Goal: Task Accomplishment & Management: Manage account settings

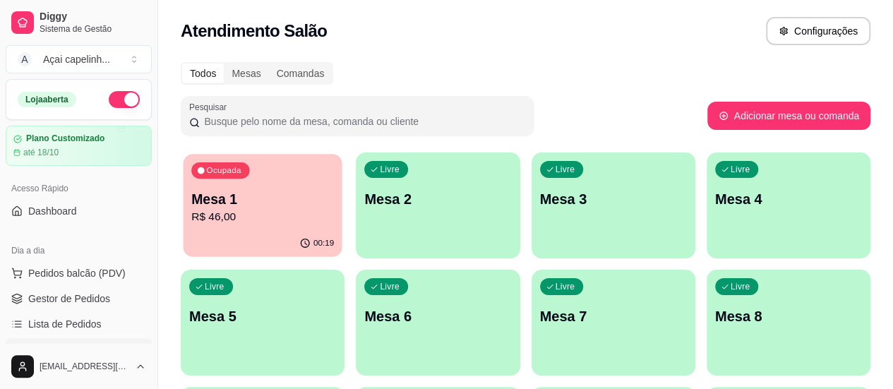
click at [224, 200] on p "Mesa 1" at bounding box center [262, 199] width 143 height 19
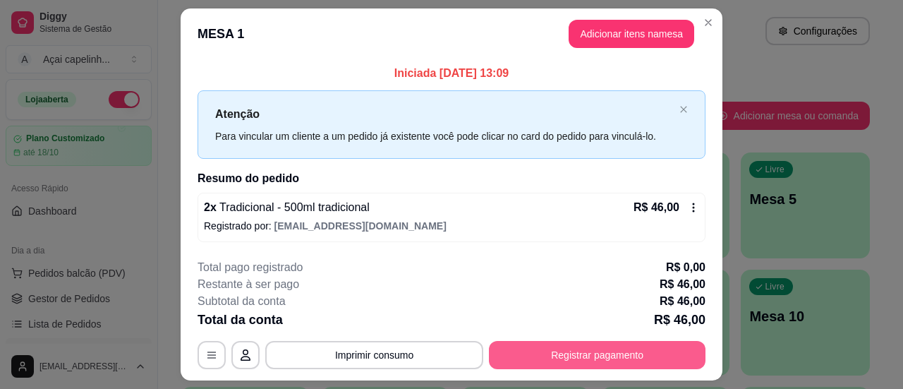
click at [579, 352] on button "Registrar pagamento" at bounding box center [597, 355] width 217 height 28
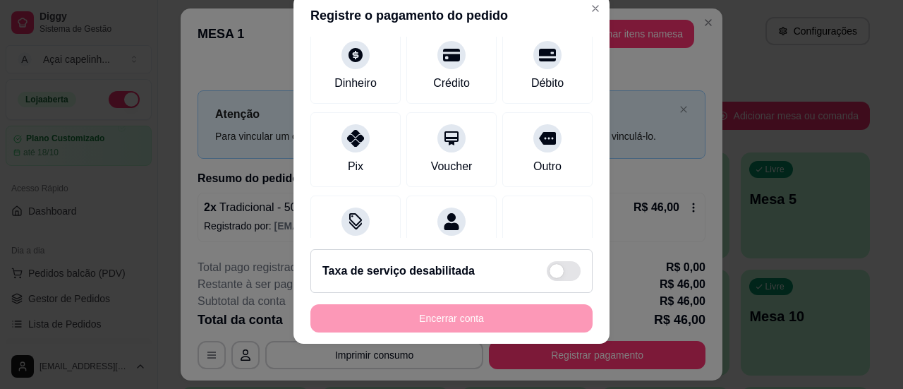
scroll to position [113, 0]
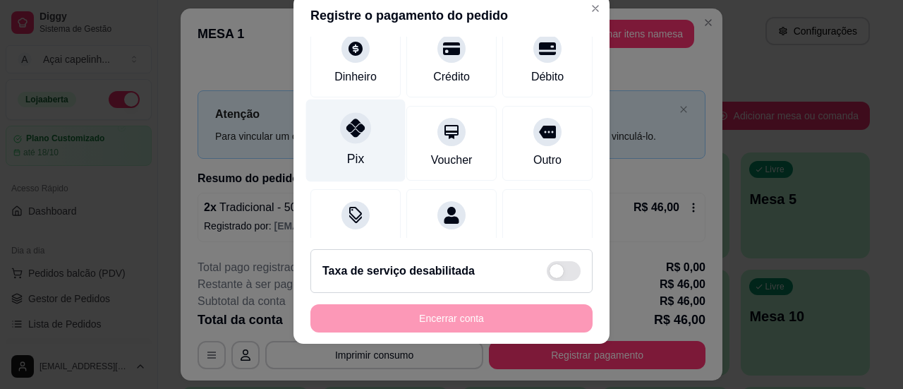
click at [340, 120] on div at bounding box center [355, 127] width 31 height 31
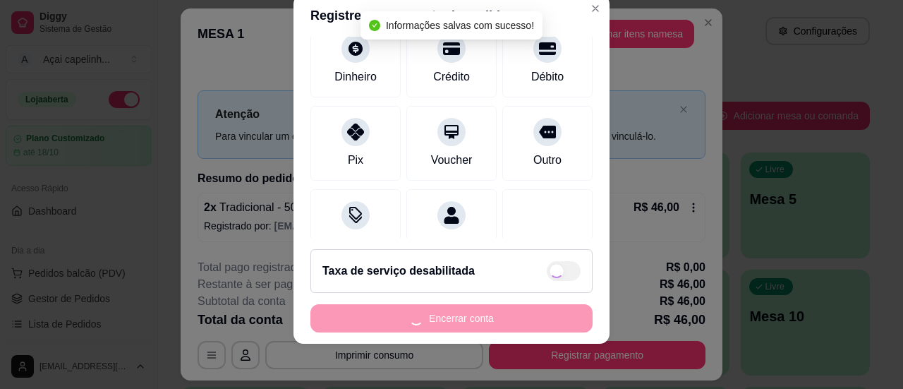
type input "R$ 0,00"
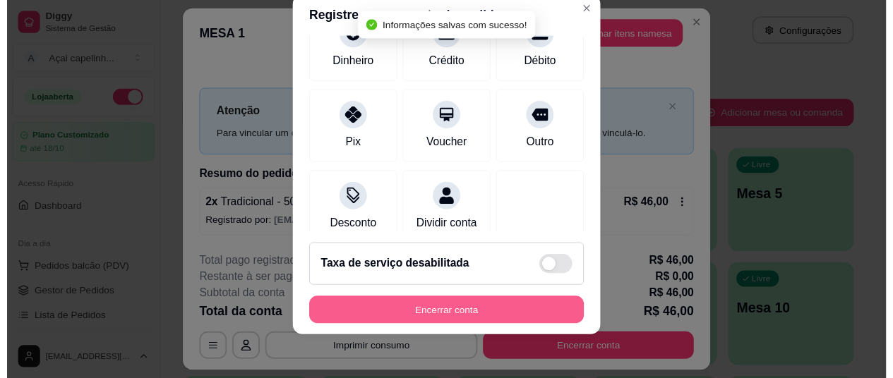
scroll to position [99, 0]
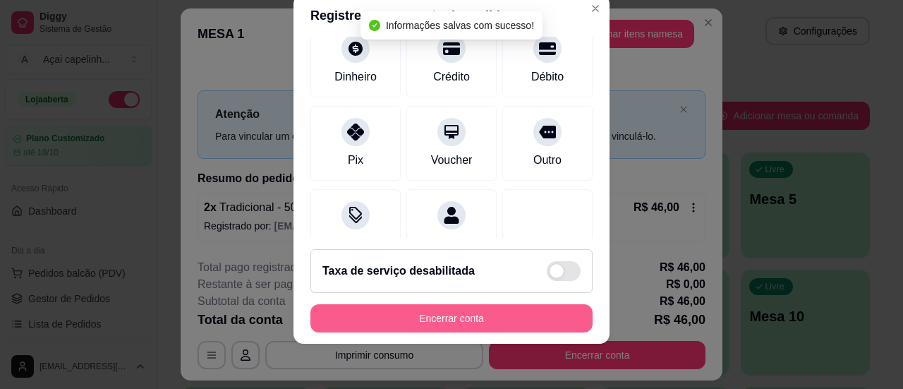
click at [449, 320] on button "Encerrar conta" at bounding box center [451, 318] width 282 height 28
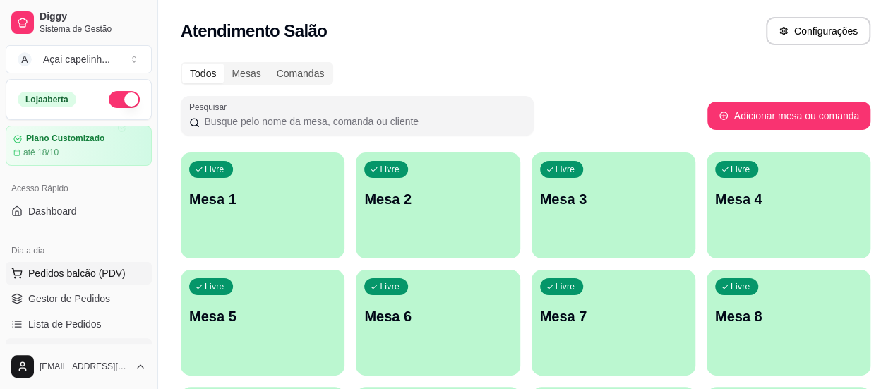
click at [75, 279] on button "Pedidos balcão (PDV)" at bounding box center [79, 273] width 146 height 23
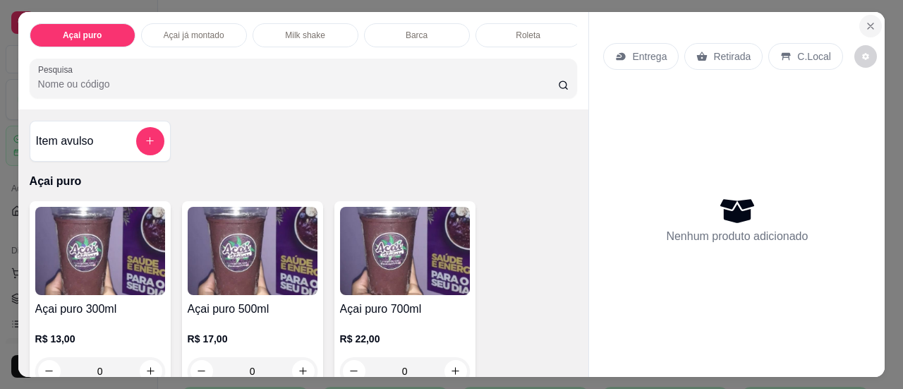
click at [869, 15] on button "Close" at bounding box center [870, 26] width 23 height 23
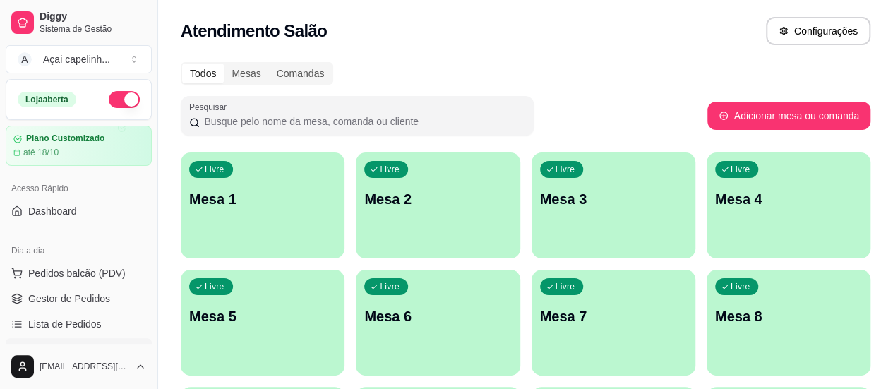
click at [6, 250] on div "Dia a dia" at bounding box center [79, 250] width 146 height 23
click at [51, 290] on link "Gestor de Pedidos" at bounding box center [79, 298] width 146 height 23
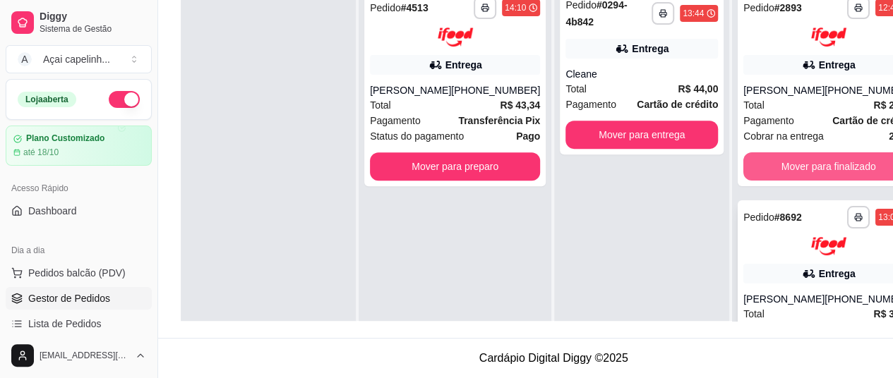
click at [765, 164] on button "Mover para finalizado" at bounding box center [828, 166] width 170 height 28
click at [765, 164] on button "Mover para finalizado" at bounding box center [828, 166] width 165 height 28
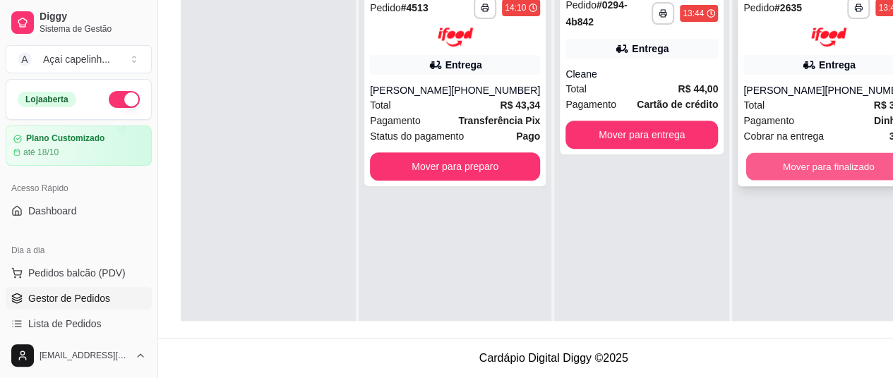
click at [773, 152] on button "Mover para finalizado" at bounding box center [828, 166] width 165 height 28
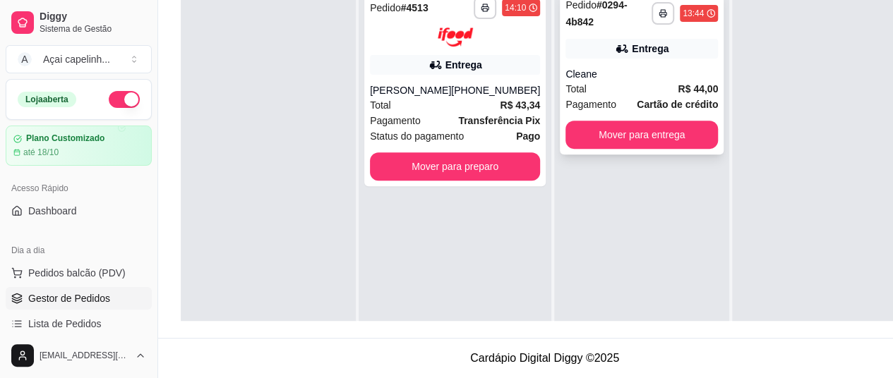
click at [577, 47] on div "Entrega" at bounding box center [641, 49] width 152 height 20
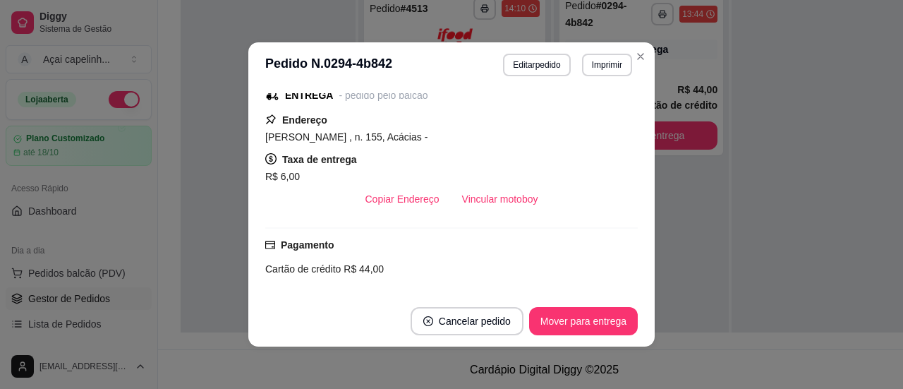
scroll to position [375, 0]
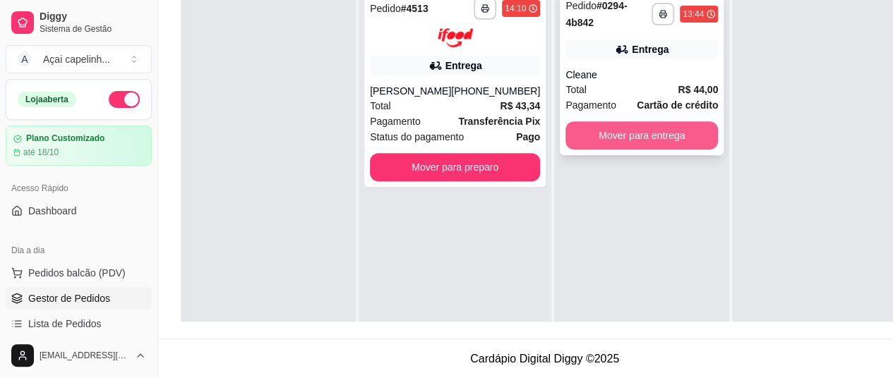
click at [649, 131] on button "Mover para entrega" at bounding box center [641, 135] width 152 height 28
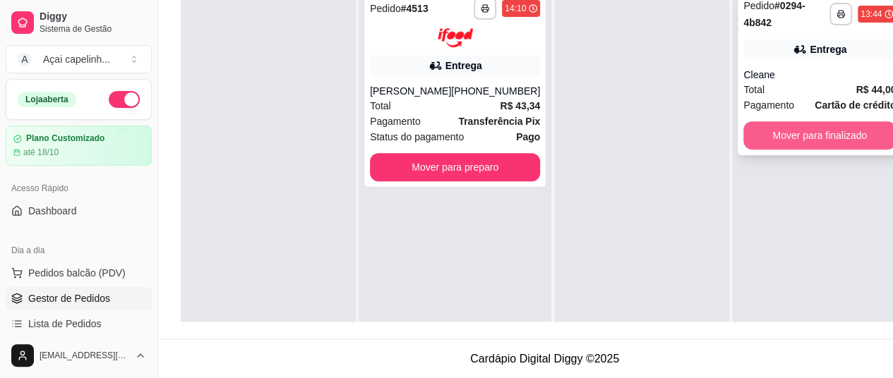
click at [792, 131] on button "Mover para finalizado" at bounding box center [819, 135] width 152 height 28
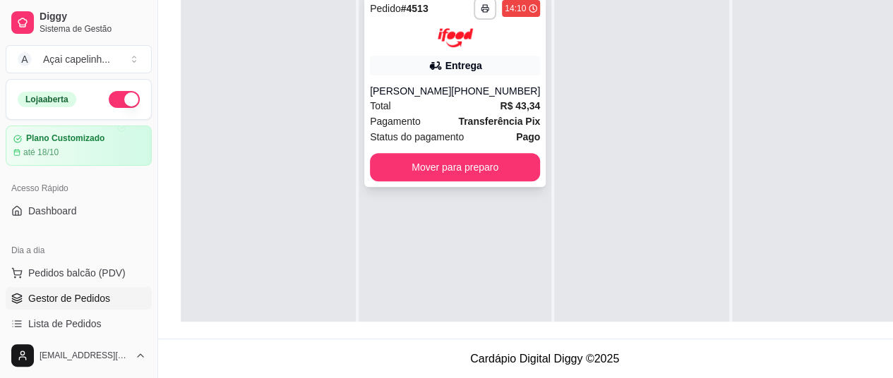
click at [447, 112] on div "Total R$ 43,34" at bounding box center [455, 106] width 170 height 16
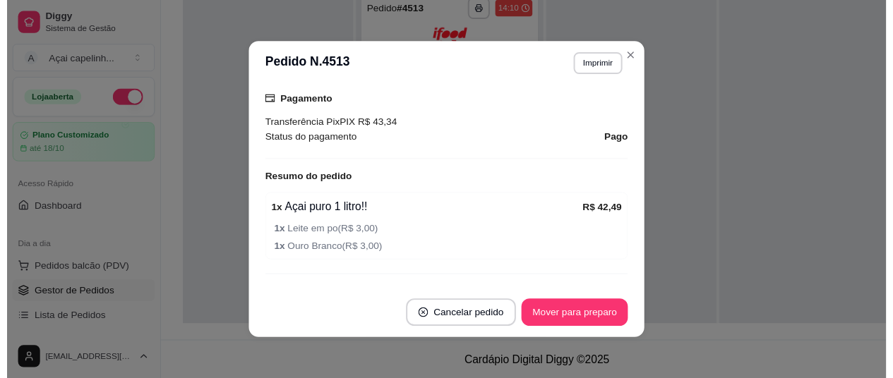
scroll to position [435, 0]
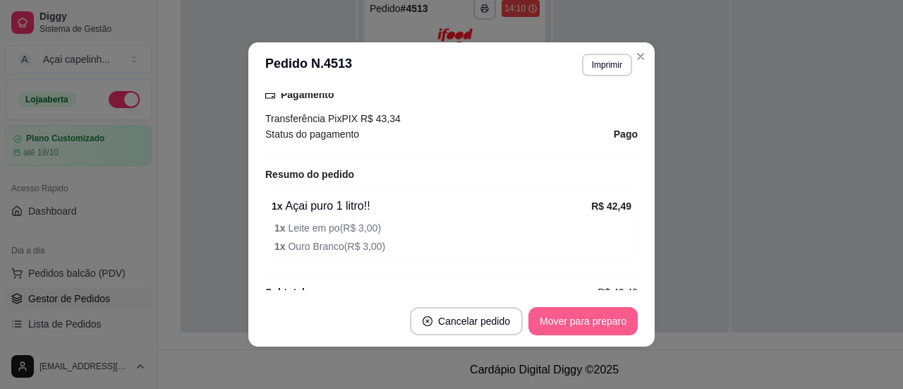
click at [596, 315] on button "Mover para preparo" at bounding box center [582, 321] width 109 height 28
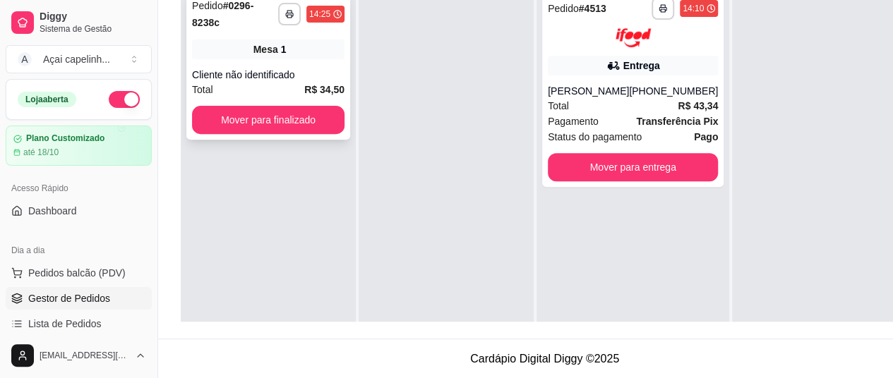
click at [267, 49] on span "Mesa" at bounding box center [265, 49] width 25 height 14
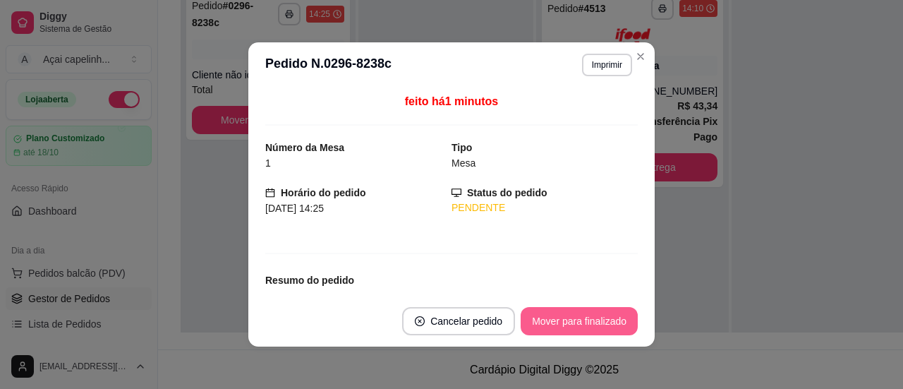
click at [580, 314] on button "Mover para finalizado" at bounding box center [579, 321] width 117 height 28
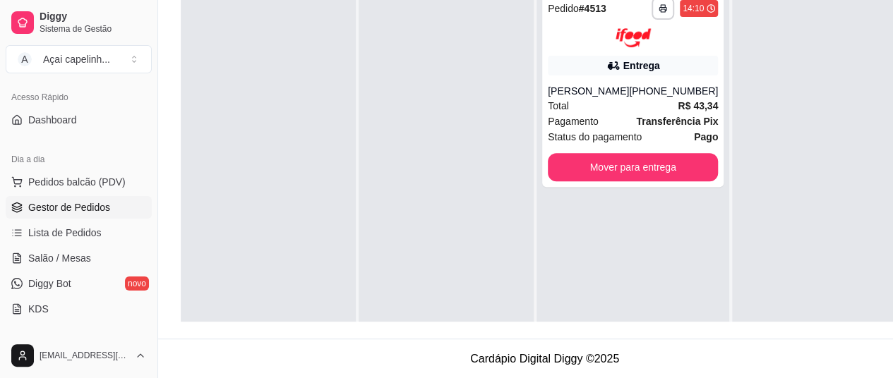
scroll to position [92, 0]
click at [64, 247] on link "Salão / Mesas" at bounding box center [79, 257] width 146 height 23
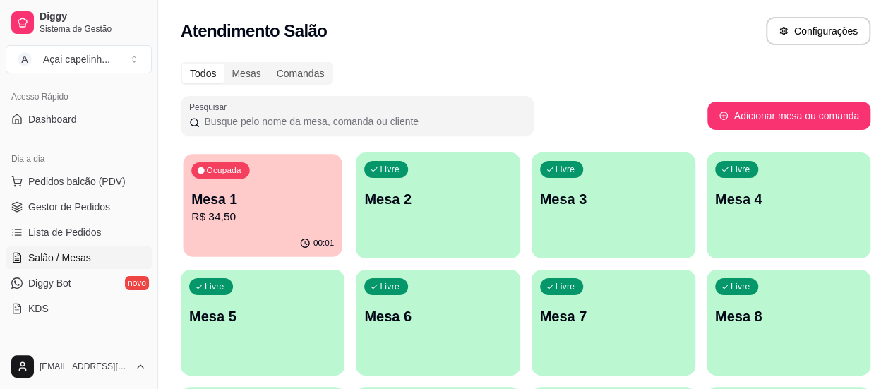
click at [220, 219] on p "R$ 34,50" at bounding box center [262, 217] width 143 height 16
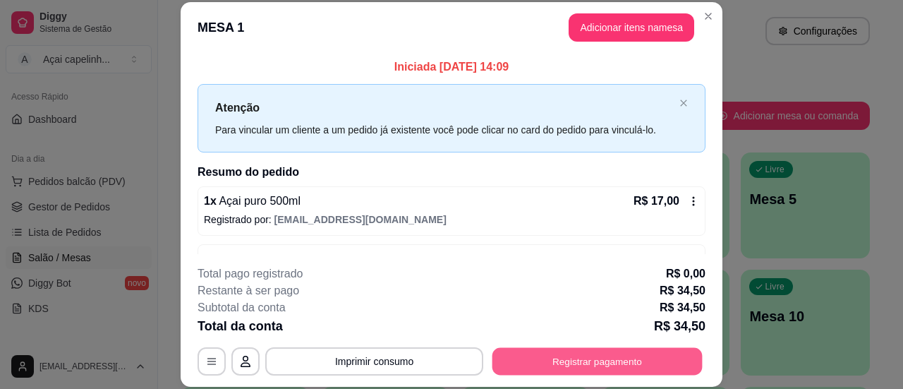
click at [528, 362] on button "Registrar pagamento" at bounding box center [598, 362] width 210 height 28
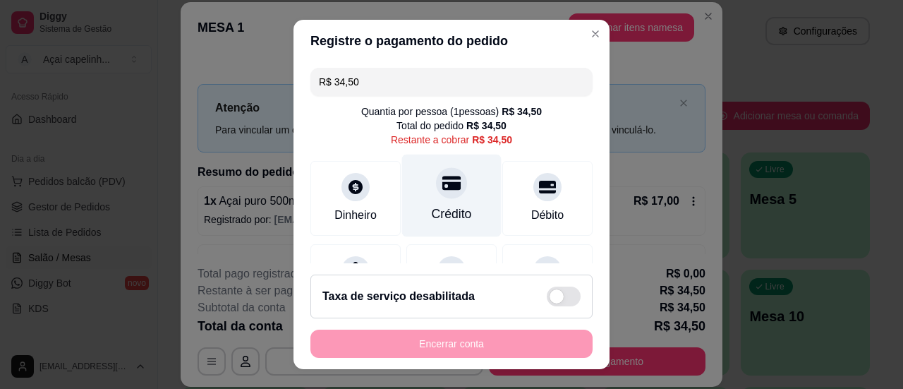
scroll to position [158, 0]
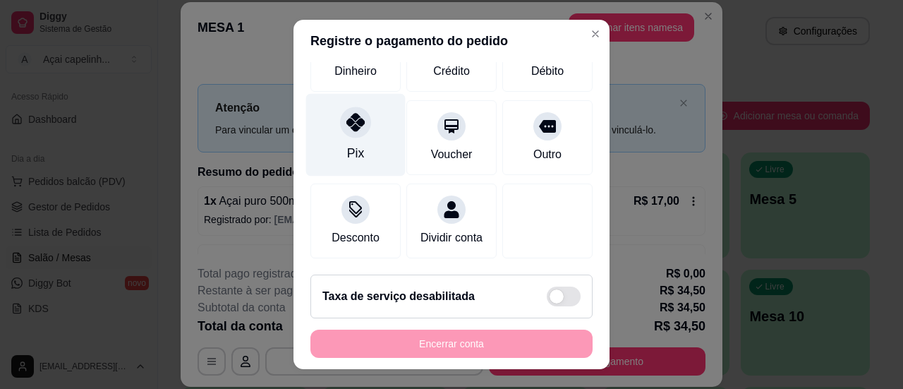
click at [368, 128] on div "Pix" at bounding box center [355, 134] width 99 height 83
type input "R$ 0,00"
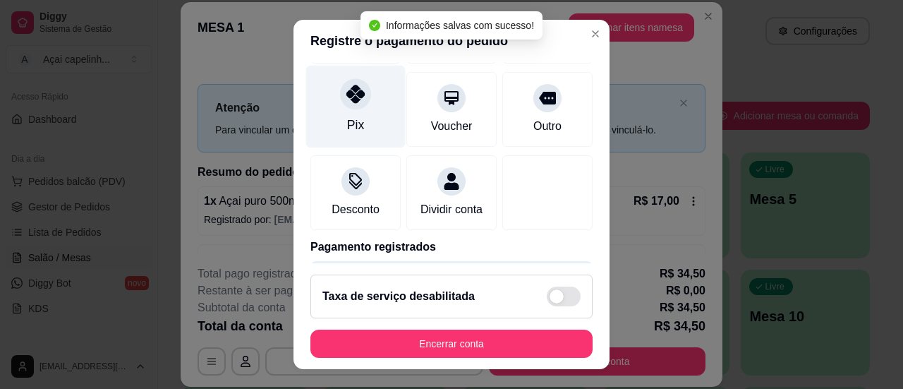
scroll to position [144, 0]
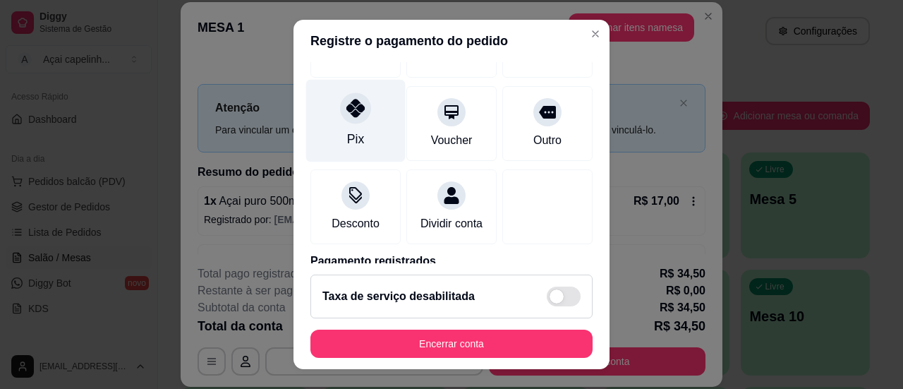
click at [345, 95] on div at bounding box center [355, 107] width 31 height 31
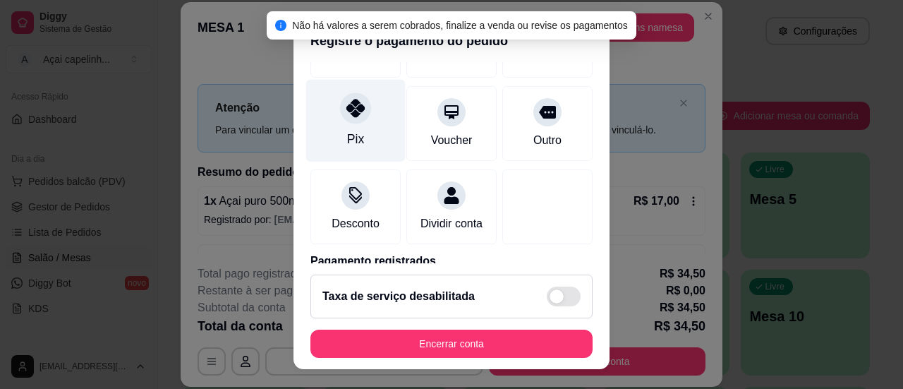
click at [345, 95] on div at bounding box center [355, 107] width 31 height 31
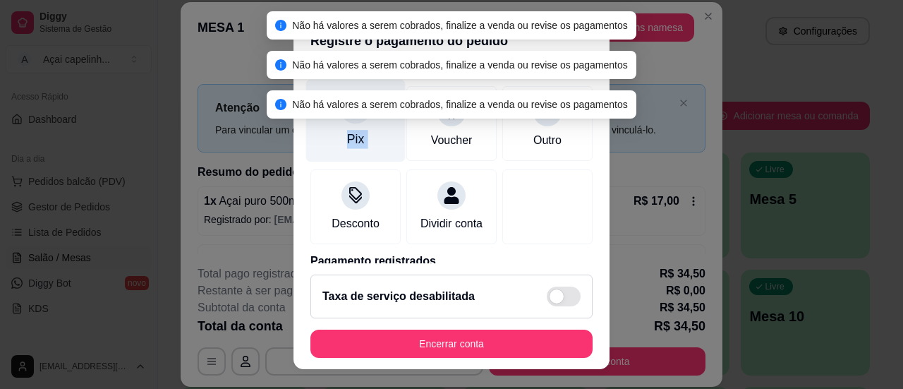
click at [345, 95] on div at bounding box center [355, 107] width 31 height 31
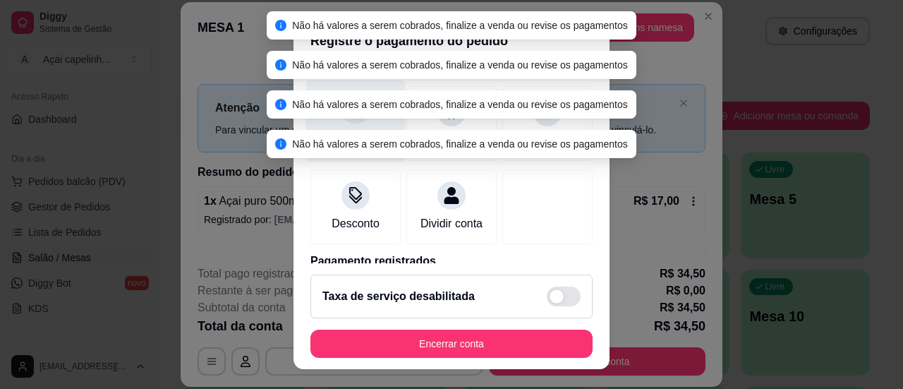
click at [345, 95] on div "Não há valores a serem cobrados, finalize a venda ou revise os pagamentos Não h…" at bounding box center [451, 85] width 903 height 158
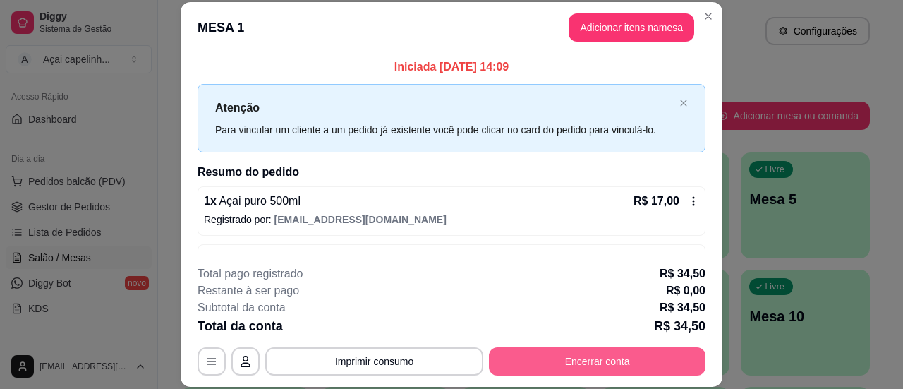
click at [564, 366] on button "Encerrar conta" at bounding box center [597, 361] width 217 height 28
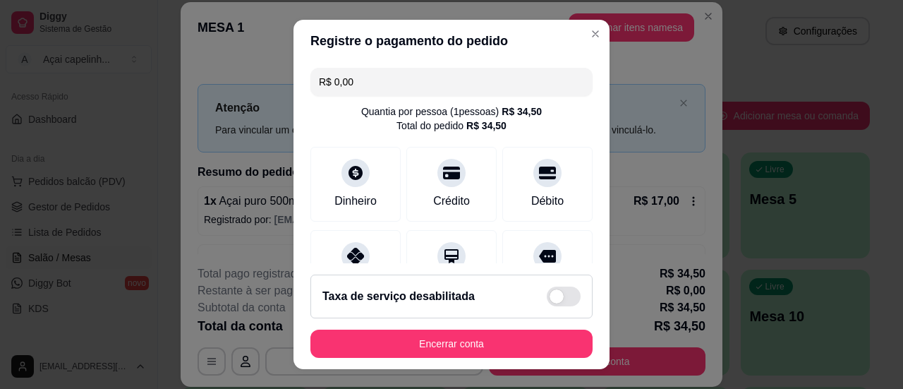
click at [500, 78] on input "R$ 0,00" at bounding box center [451, 82] width 265 height 28
type input "R$ 34,50"
click at [330, 254] on div "Pix" at bounding box center [355, 264] width 99 height 83
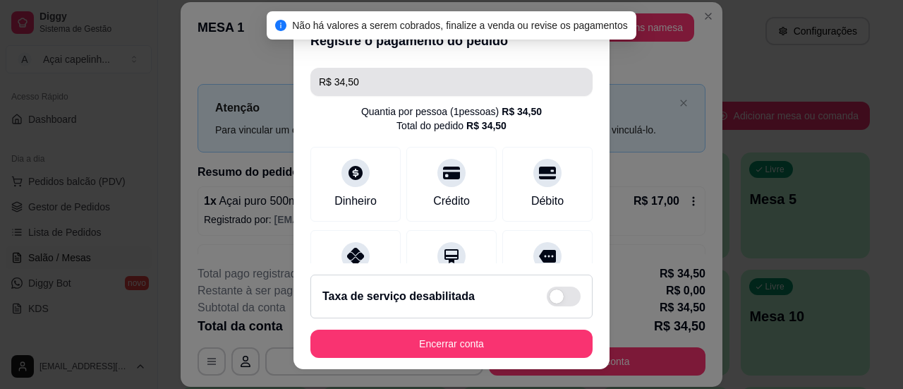
click at [409, 84] on input "R$ 34,50" at bounding box center [451, 82] width 265 height 28
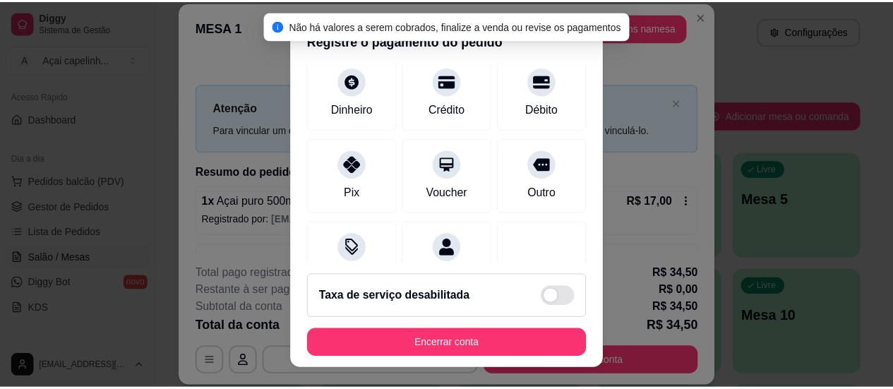
scroll to position [92, 0]
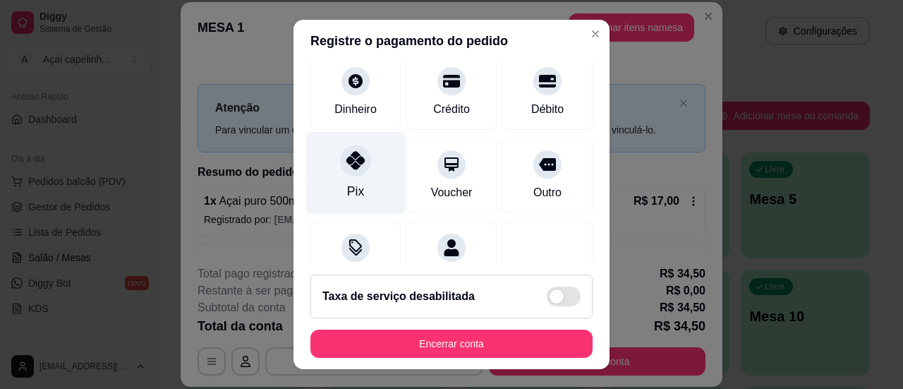
click at [337, 191] on div "Pix" at bounding box center [355, 172] width 99 height 83
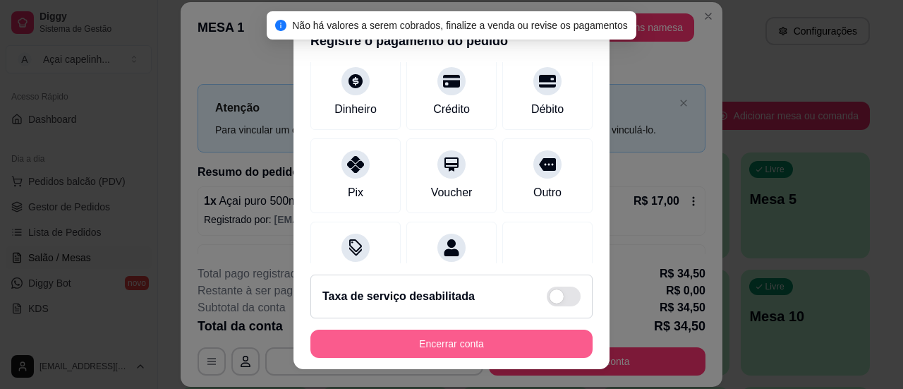
click at [422, 339] on button "Encerrar conta" at bounding box center [451, 344] width 282 height 28
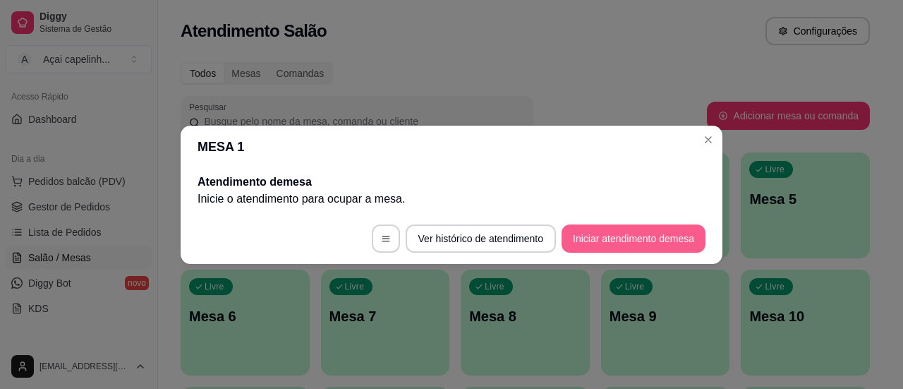
click at [624, 241] on button "Iniciar atendimento de mesa" at bounding box center [634, 238] width 144 height 28
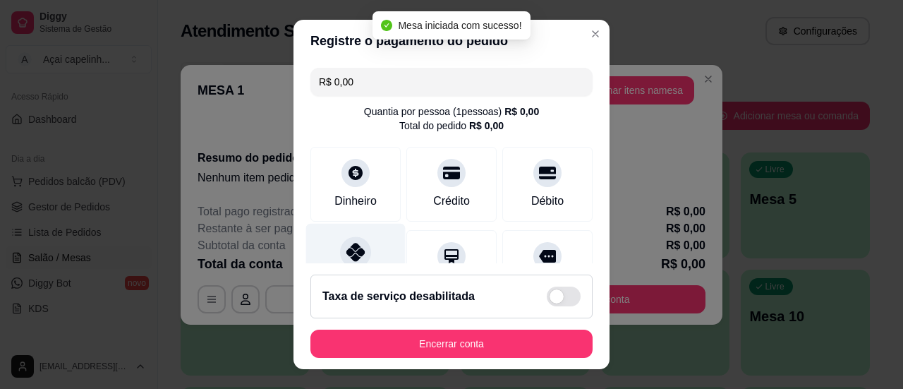
click at [349, 248] on icon at bounding box center [355, 252] width 18 height 18
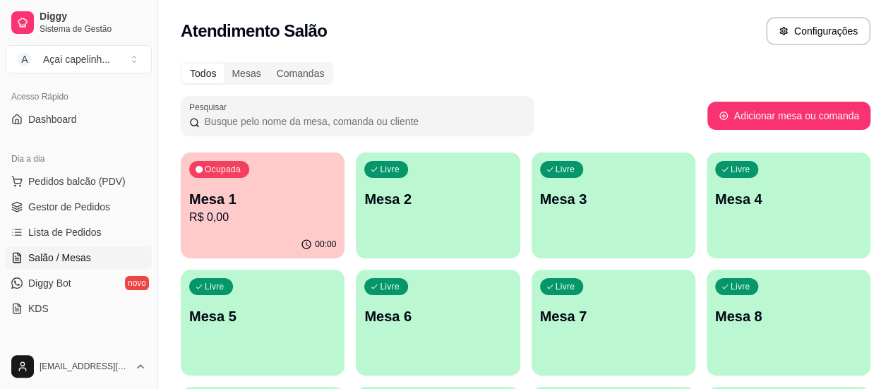
click at [276, 211] on p "R$ 0,00" at bounding box center [262, 217] width 147 height 17
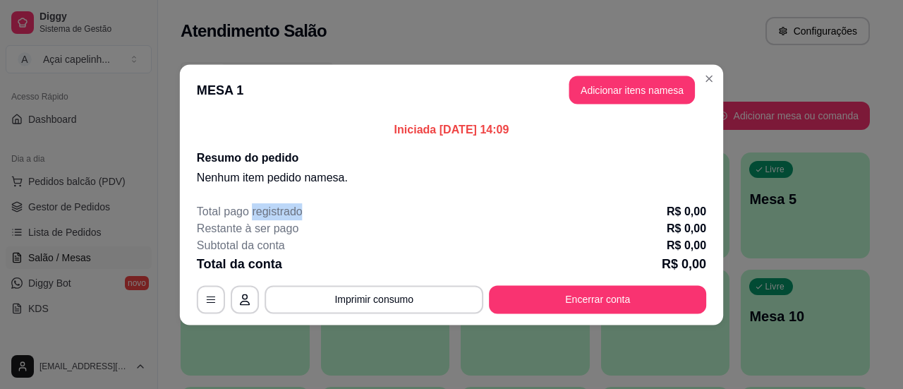
click at [276, 211] on p "Total pago registrado" at bounding box center [250, 211] width 106 height 17
click at [597, 200] on footer "Total pago registrado R$ 0,00 Restante à ser pago R$ 0,00 Subtotal da conta R$ …" at bounding box center [452, 258] width 542 height 133
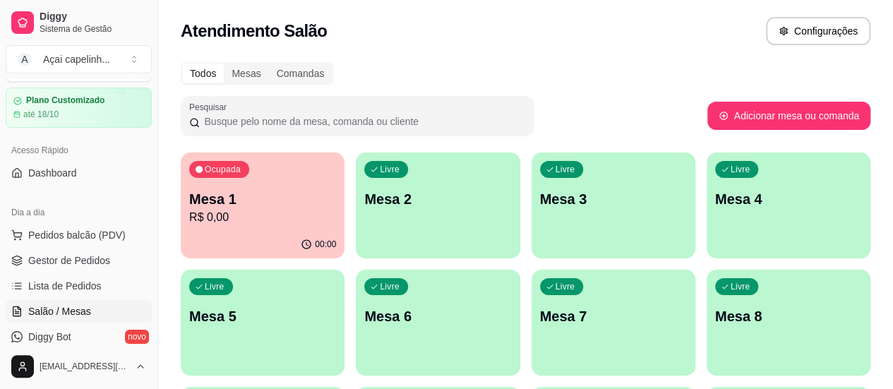
scroll to position [0, 0]
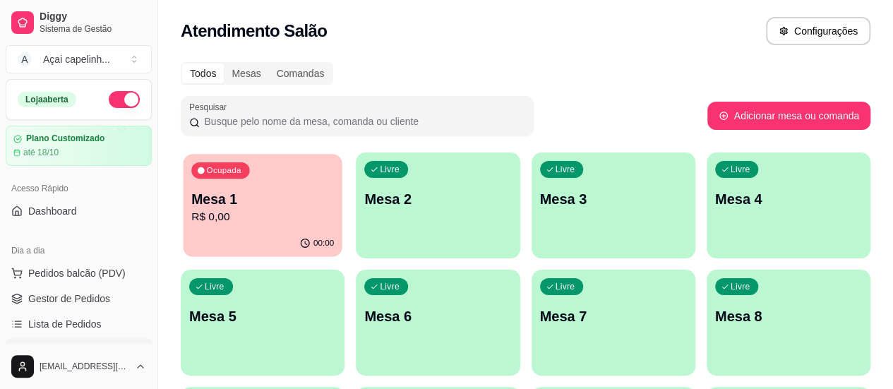
click at [221, 169] on p "Ocupada" at bounding box center [223, 170] width 35 height 11
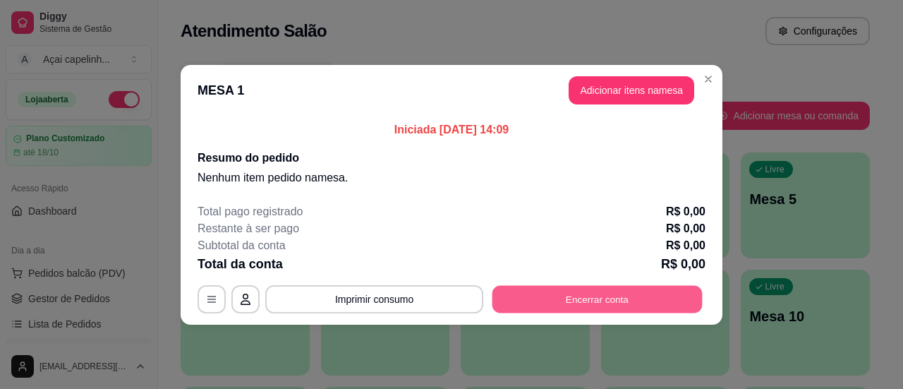
click at [603, 293] on button "Encerrar conta" at bounding box center [598, 299] width 210 height 28
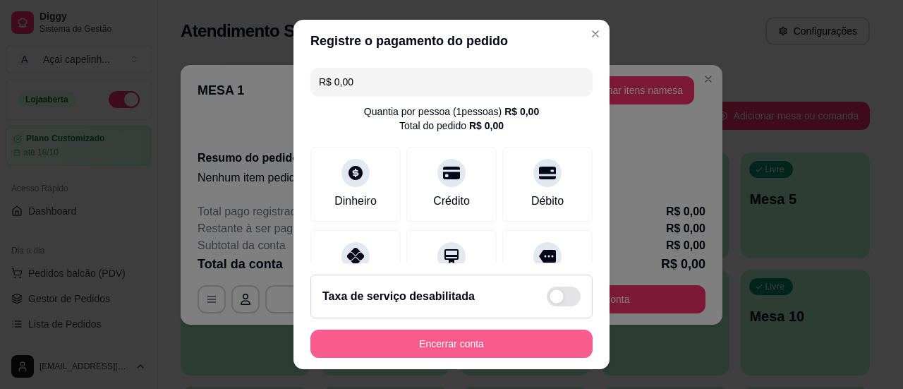
click at [454, 345] on button "Encerrar conta" at bounding box center [451, 344] width 282 height 28
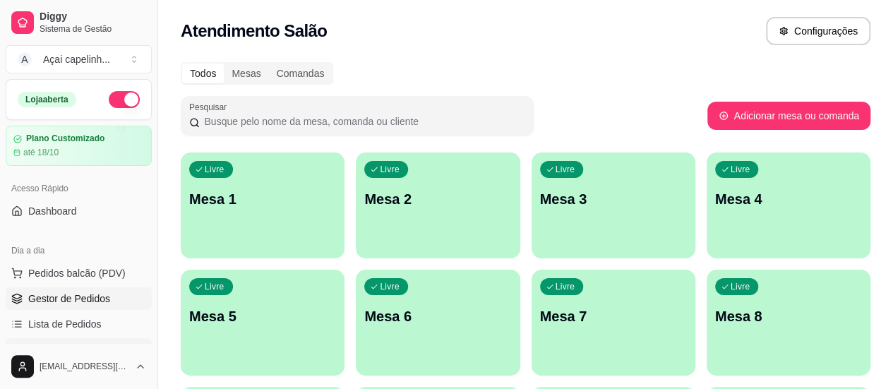
click at [80, 306] on link "Gestor de Pedidos" at bounding box center [79, 298] width 146 height 23
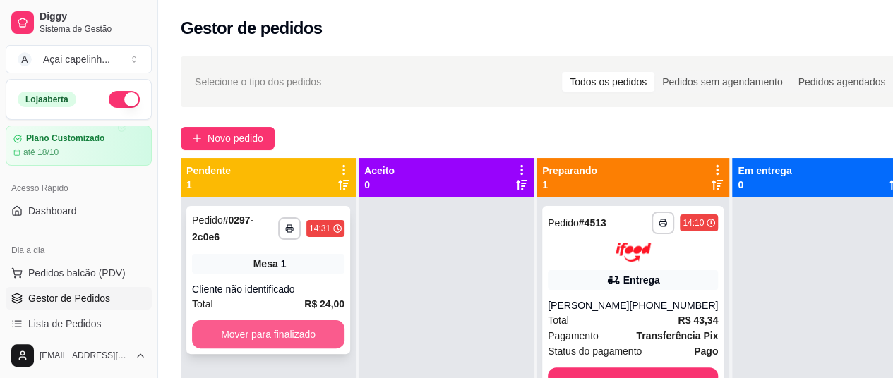
click at [250, 334] on button "Mover para finalizado" at bounding box center [268, 334] width 152 height 28
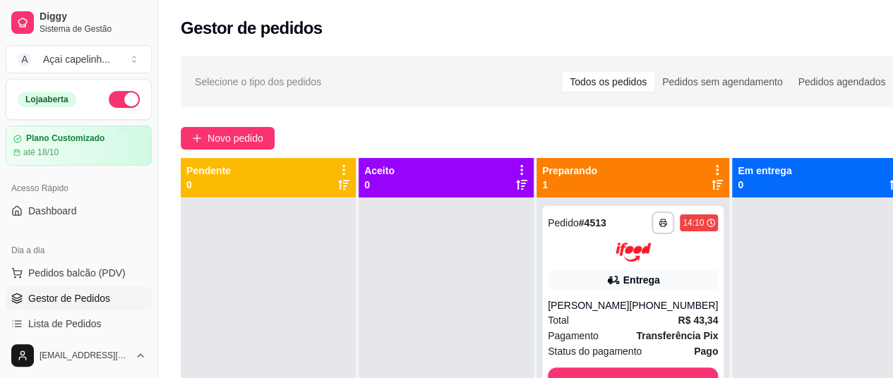
scroll to position [40, 0]
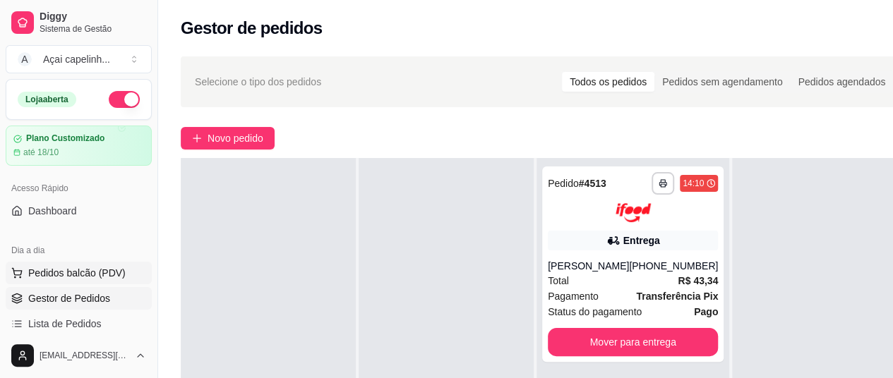
click at [92, 279] on button "Pedidos balcão (PDV)" at bounding box center [79, 273] width 146 height 23
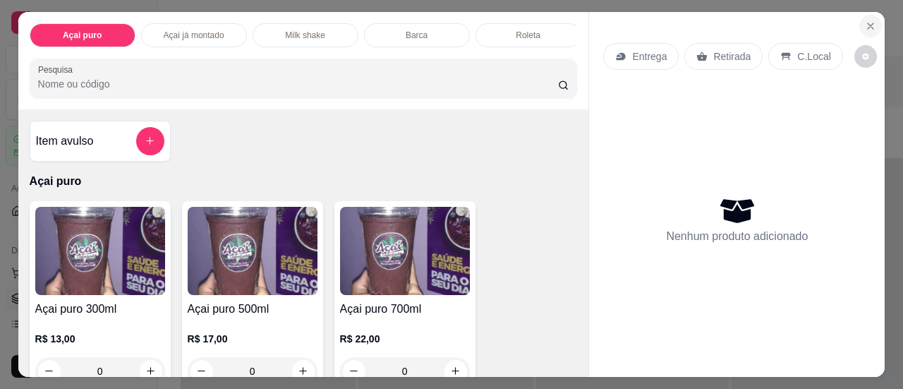
click at [868, 23] on icon "Close" at bounding box center [871, 26] width 6 height 6
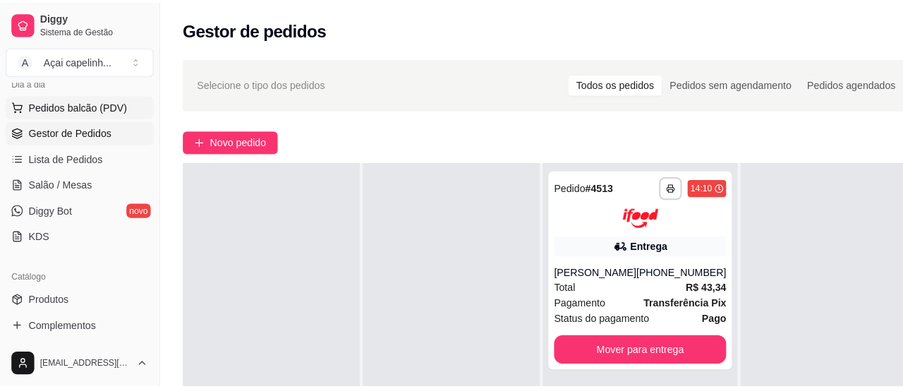
scroll to position [167, 0]
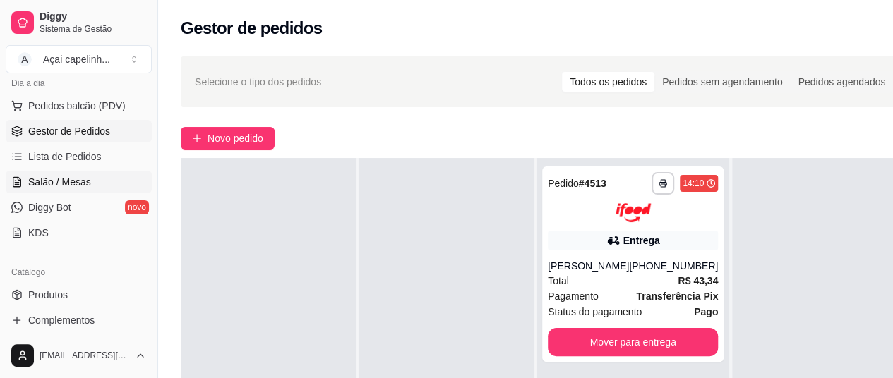
click at [58, 181] on span "Salão / Mesas" at bounding box center [59, 182] width 63 height 14
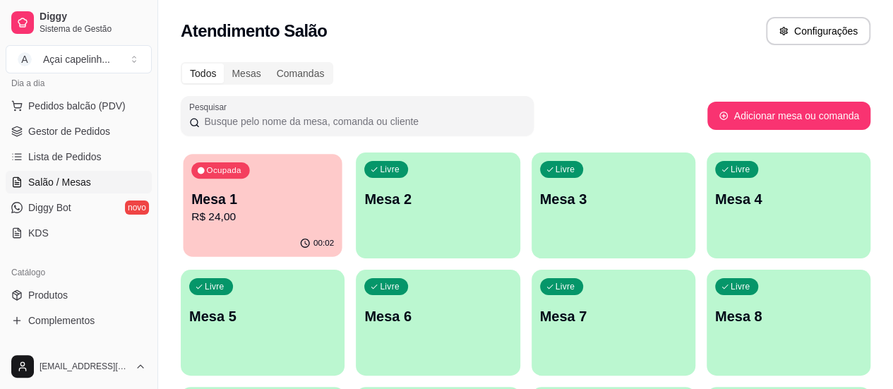
click at [249, 204] on p "Mesa 1" at bounding box center [262, 199] width 143 height 19
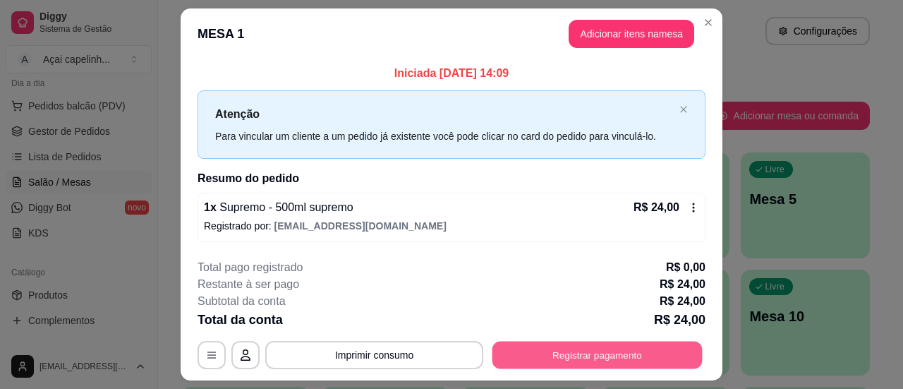
click at [567, 368] on div "**********" at bounding box center [452, 355] width 508 height 28
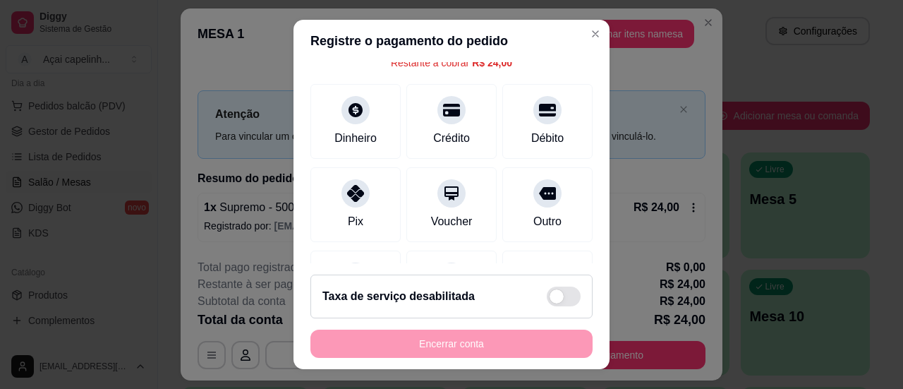
scroll to position [82, 0]
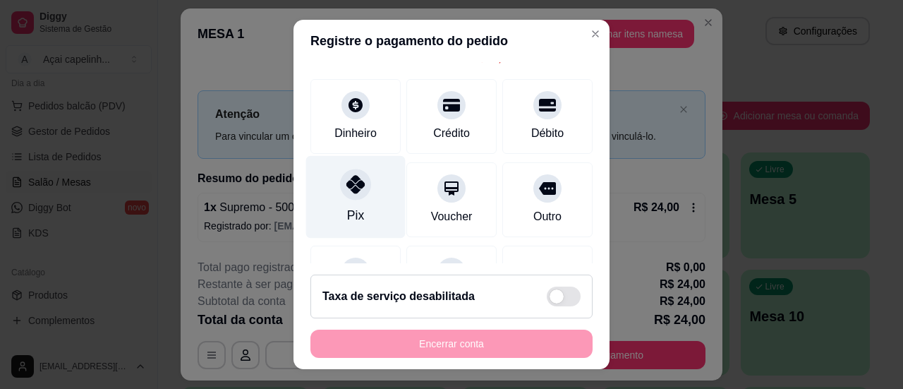
click at [329, 195] on div "Pix" at bounding box center [355, 196] width 99 height 83
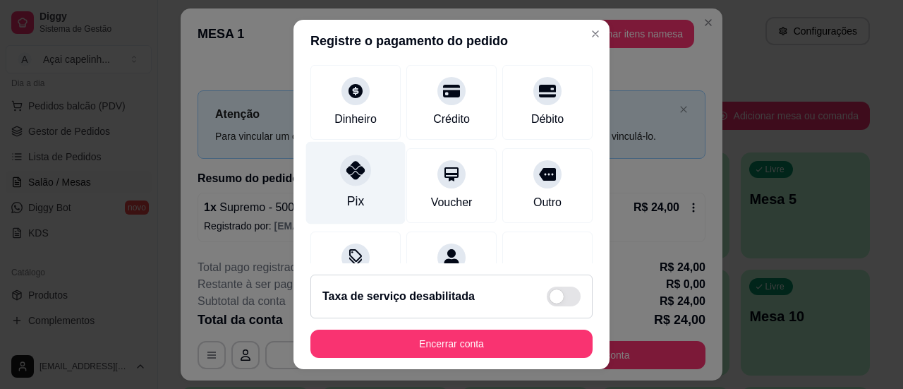
click at [327, 195] on div "Pix" at bounding box center [355, 182] width 99 height 83
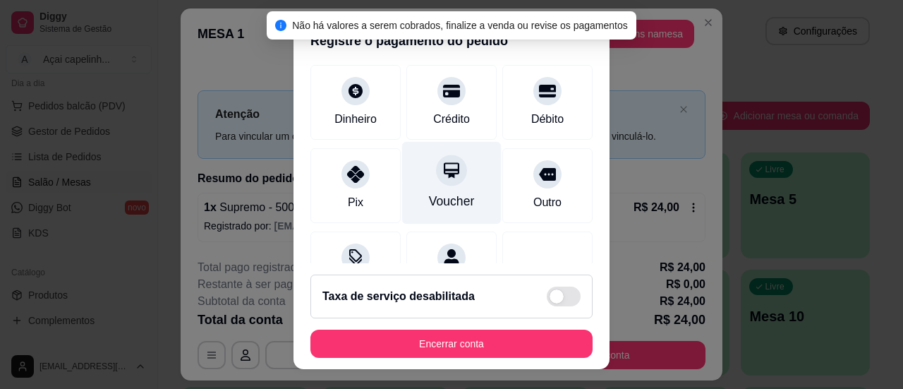
scroll to position [0, 0]
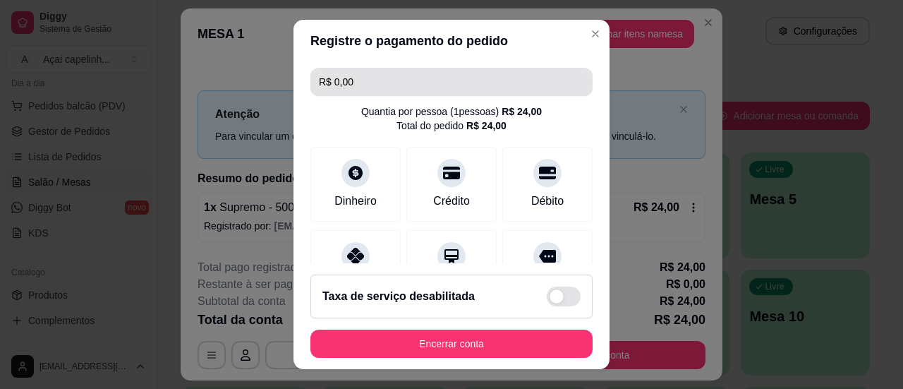
click at [390, 88] on input "R$ 0,00" at bounding box center [451, 82] width 265 height 28
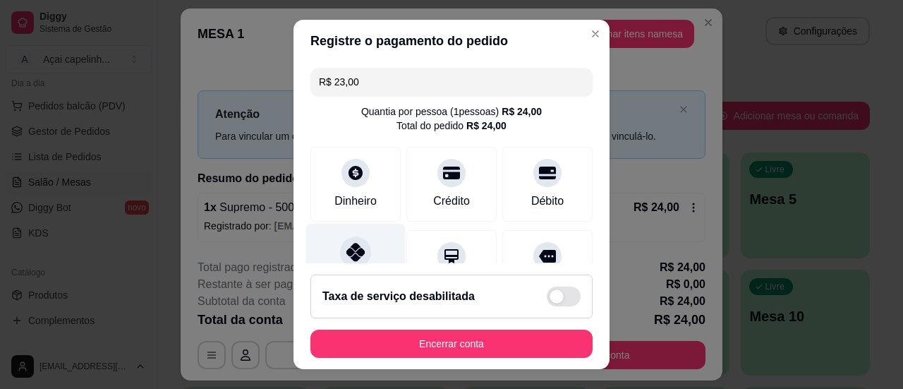
click at [351, 248] on icon at bounding box center [355, 252] width 18 height 18
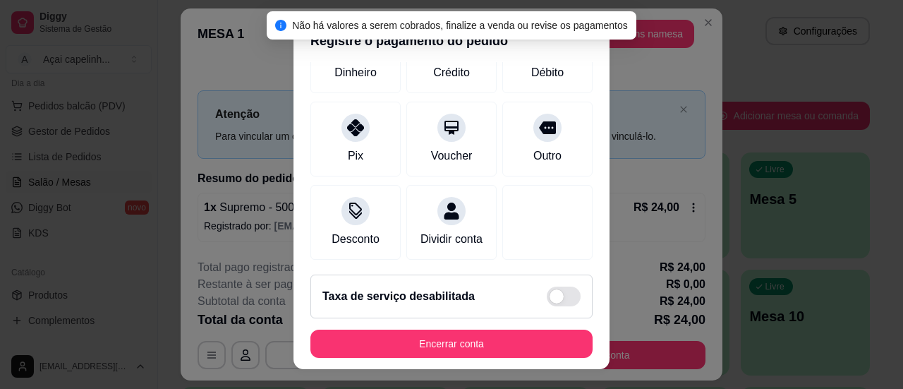
scroll to position [129, 0]
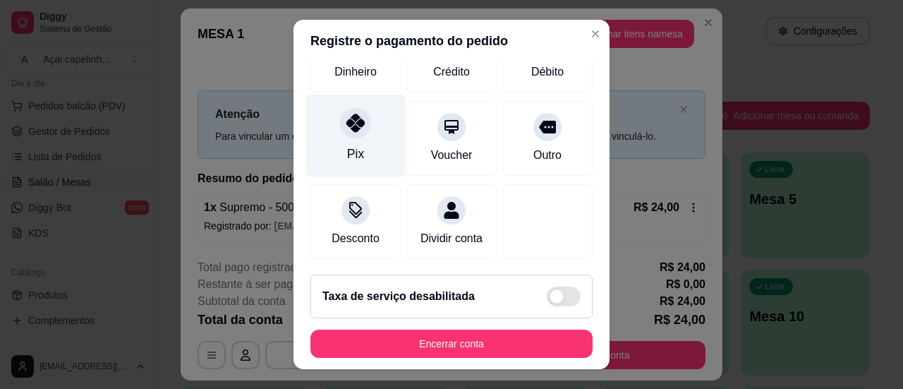
click at [347, 147] on div "Pix" at bounding box center [355, 154] width 17 height 18
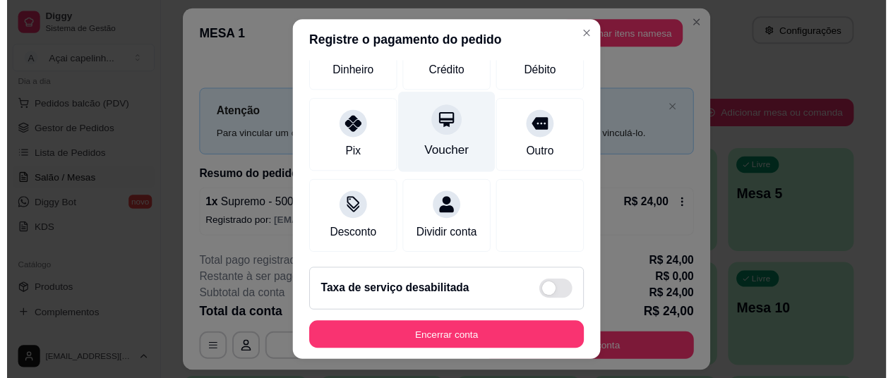
scroll to position [0, 0]
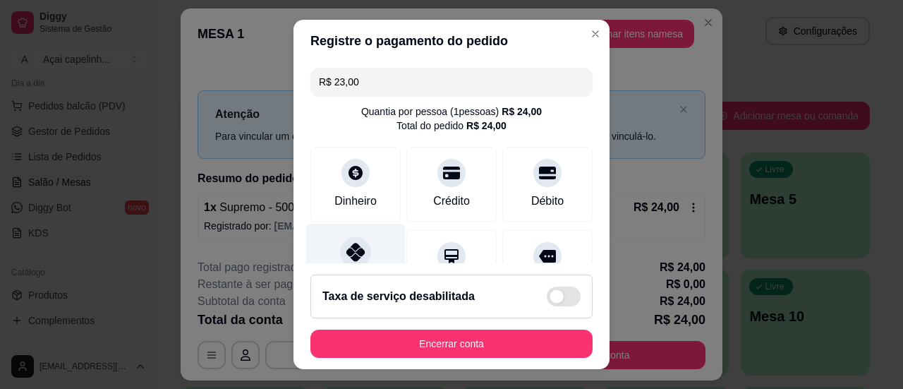
click at [355, 251] on icon at bounding box center [355, 252] width 18 height 18
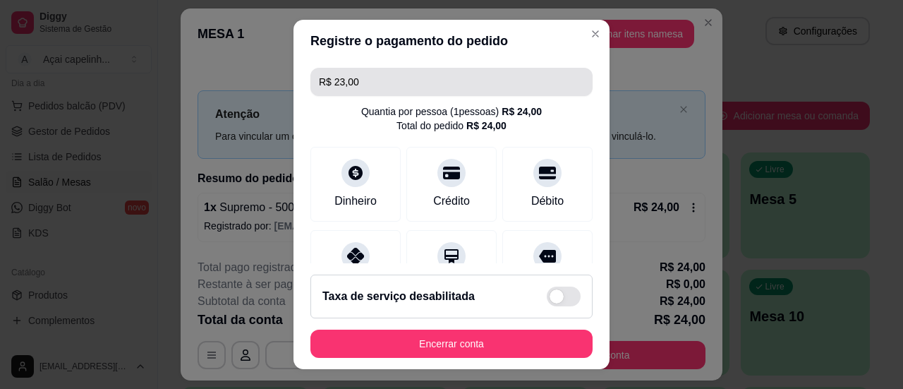
click at [406, 85] on input "R$ 23,00" at bounding box center [451, 82] width 265 height 28
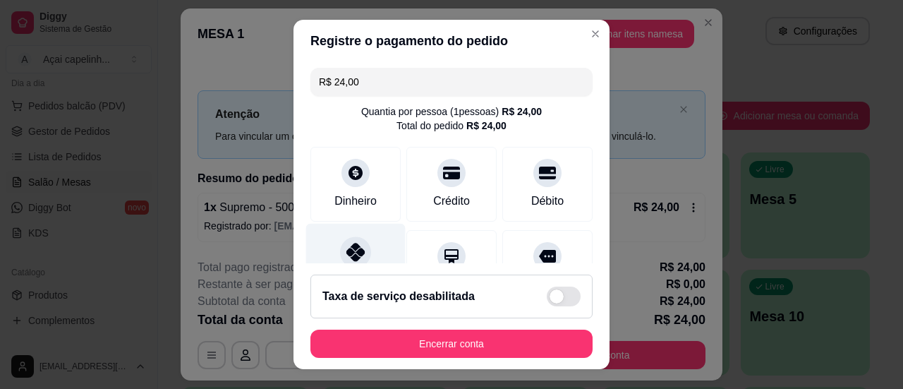
type input "R$ 24,00"
click at [346, 252] on icon at bounding box center [355, 252] width 18 height 18
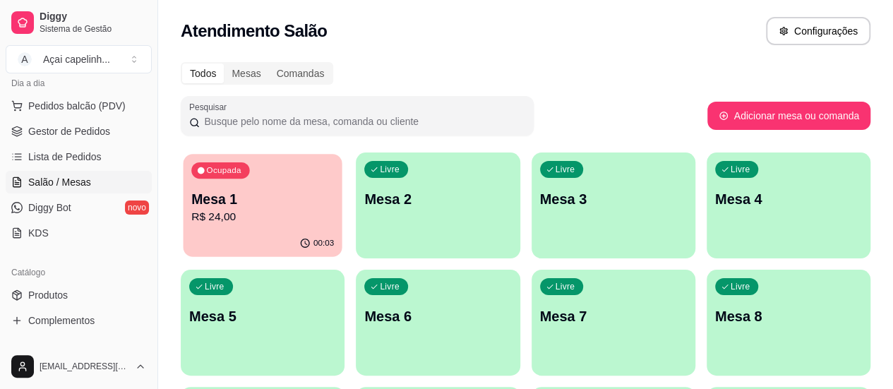
click at [265, 173] on div "Ocupada Mesa 1 R$ 24,00" at bounding box center [262, 192] width 159 height 76
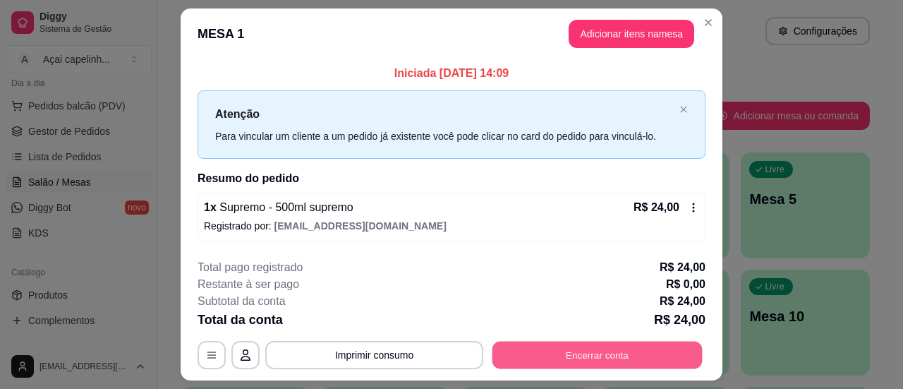
click at [577, 354] on button "Encerrar conta" at bounding box center [598, 356] width 210 height 28
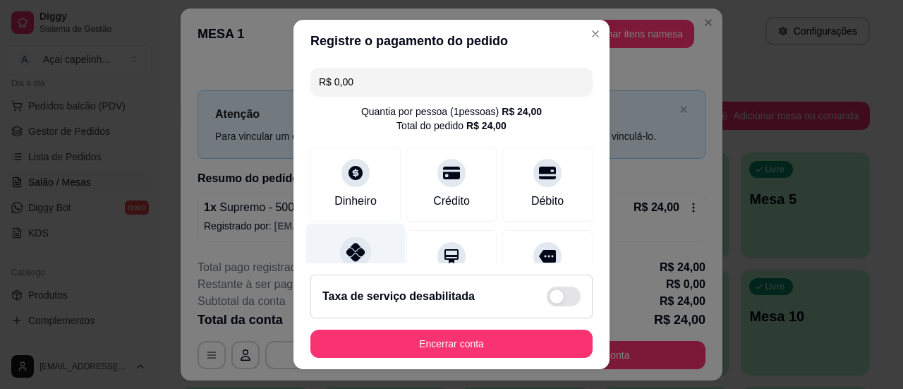
click at [353, 249] on icon at bounding box center [355, 252] width 18 height 18
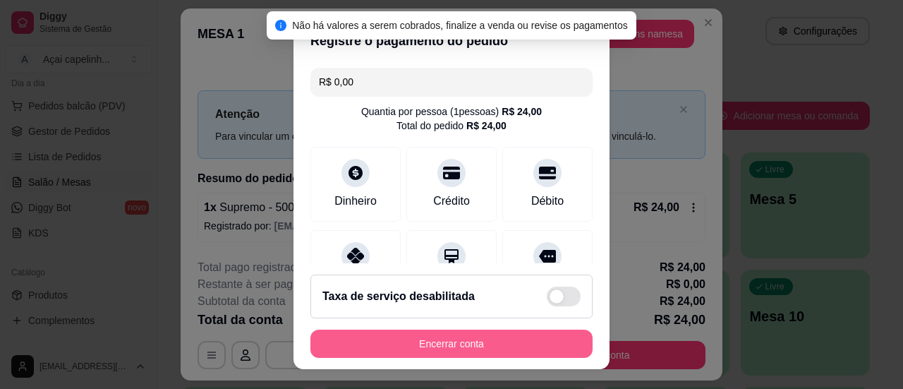
click at [430, 352] on button "Encerrar conta" at bounding box center [451, 344] width 282 height 28
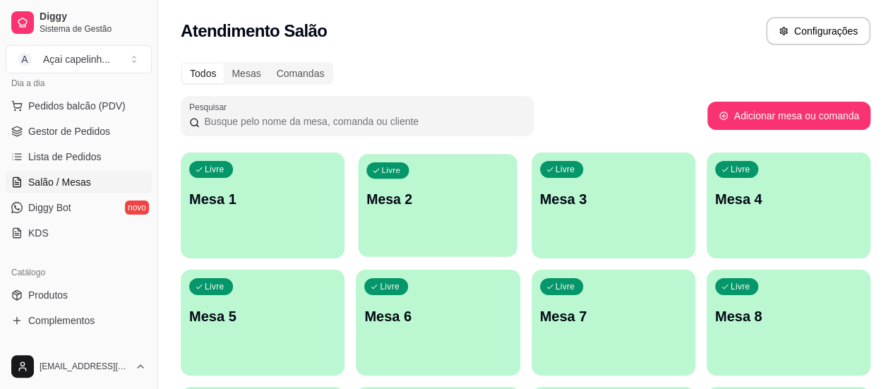
click at [394, 171] on div "Livre Mesa 2" at bounding box center [437, 197] width 159 height 86
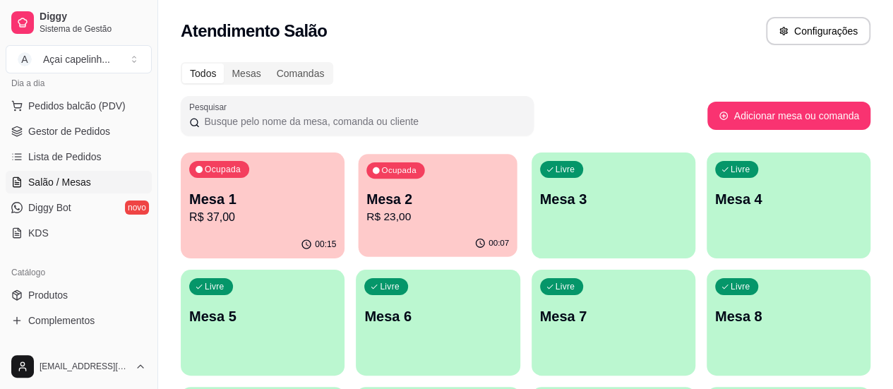
click at [377, 238] on div "00:07" at bounding box center [437, 243] width 159 height 27
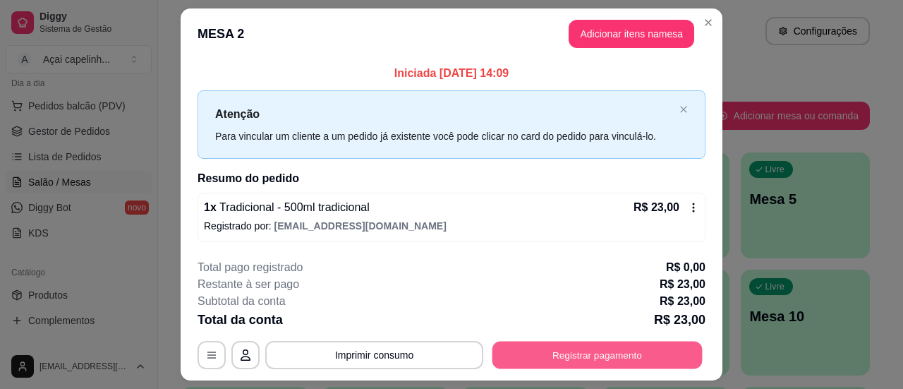
click at [603, 362] on button "Registrar pagamento" at bounding box center [598, 356] width 210 height 28
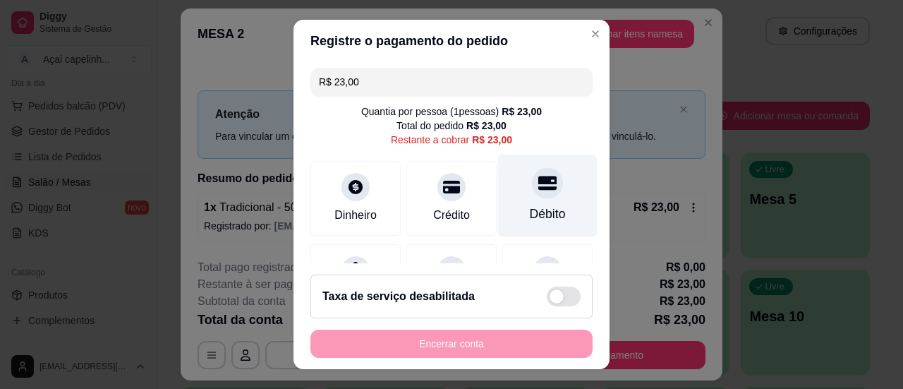
click at [538, 196] on div "Débito" at bounding box center [547, 195] width 99 height 83
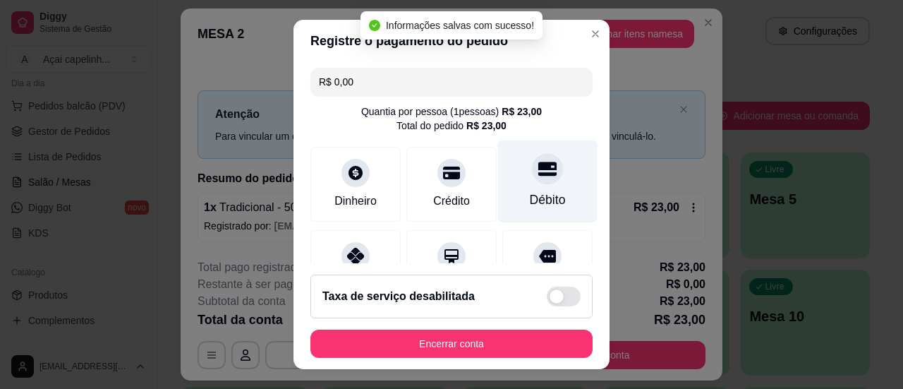
type input "R$ 0,00"
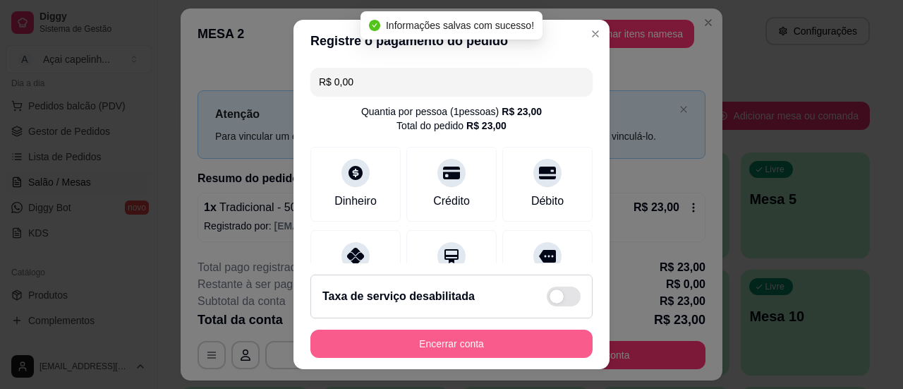
click at [466, 347] on button "Encerrar conta" at bounding box center [451, 344] width 282 height 28
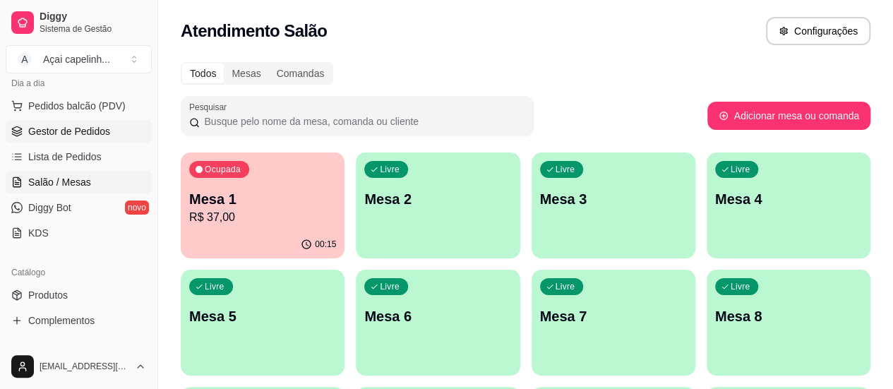
click at [71, 129] on span "Gestor de Pedidos" at bounding box center [69, 131] width 82 height 14
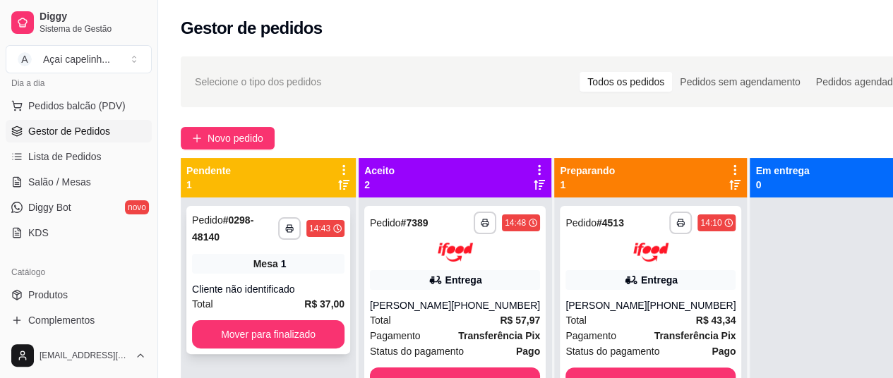
scroll to position [50, 0]
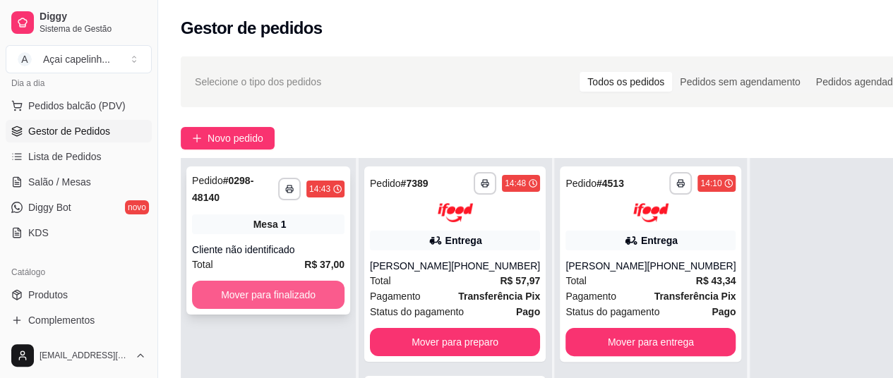
click at [267, 283] on button "Mover para finalizado" at bounding box center [268, 295] width 152 height 28
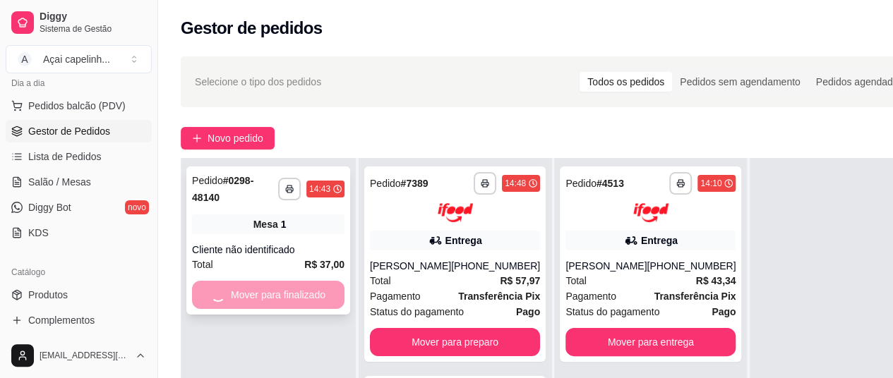
scroll to position [40, 0]
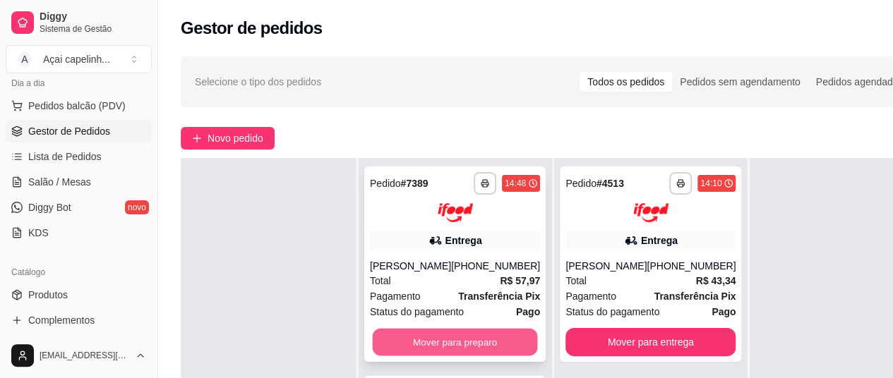
click at [443, 348] on button "Mover para preparo" at bounding box center [455, 342] width 165 height 28
click at [462, 351] on button "Mover para preparo" at bounding box center [455, 342] width 165 height 28
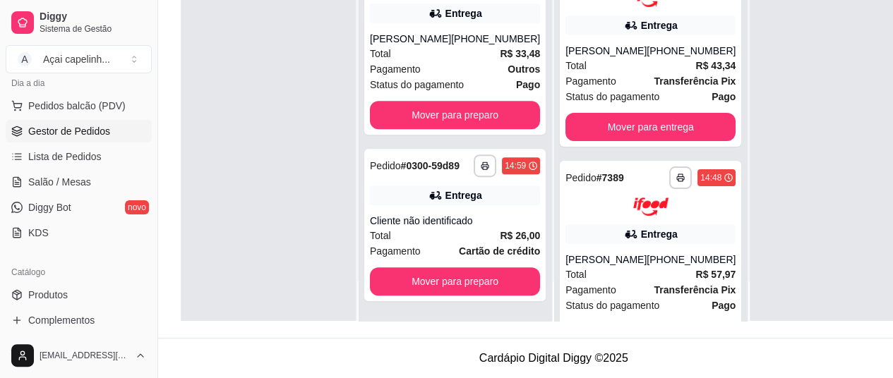
scroll to position [226, 0]
click at [73, 187] on span "Salão / Mesas" at bounding box center [59, 182] width 63 height 14
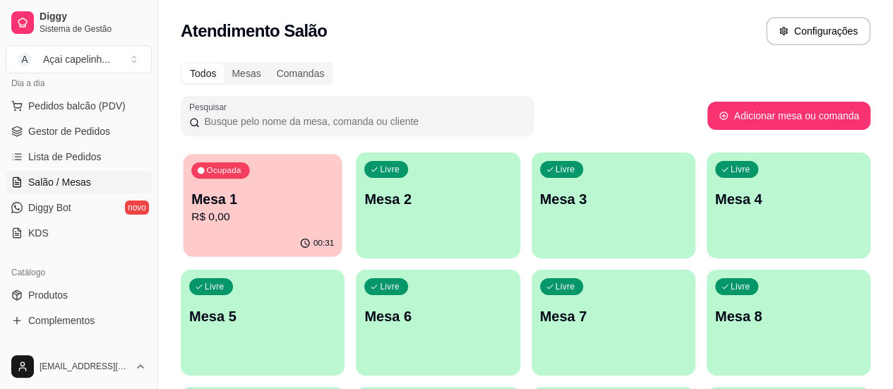
click at [255, 214] on p "R$ 0,00" at bounding box center [262, 217] width 143 height 16
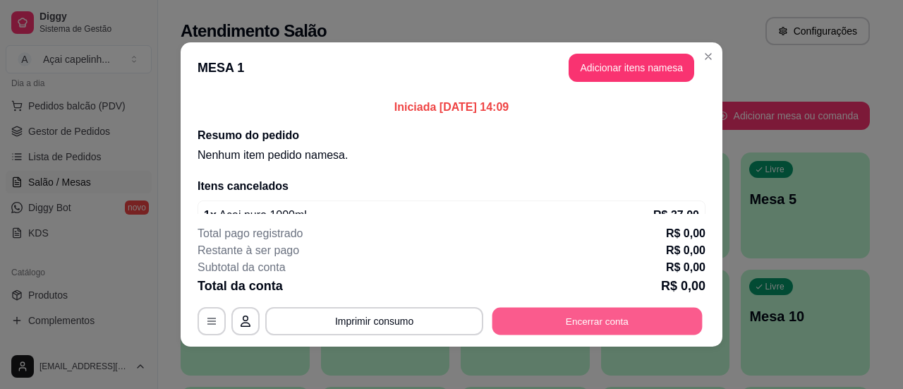
click at [587, 318] on button "Encerrar conta" at bounding box center [598, 322] width 210 height 28
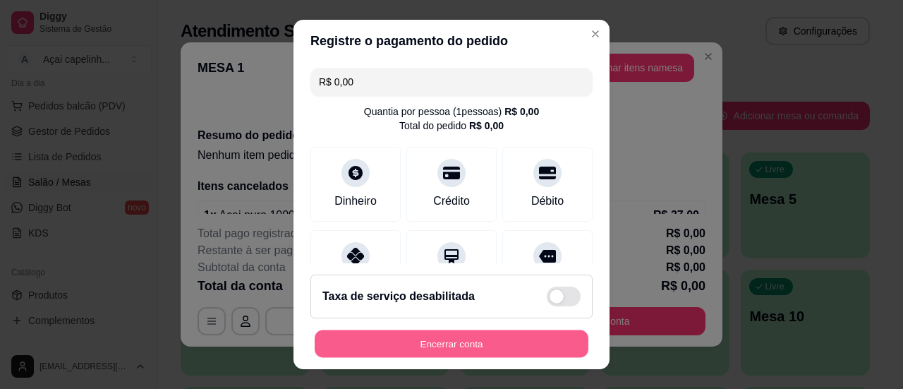
click at [485, 346] on button "Encerrar conta" at bounding box center [452, 344] width 274 height 28
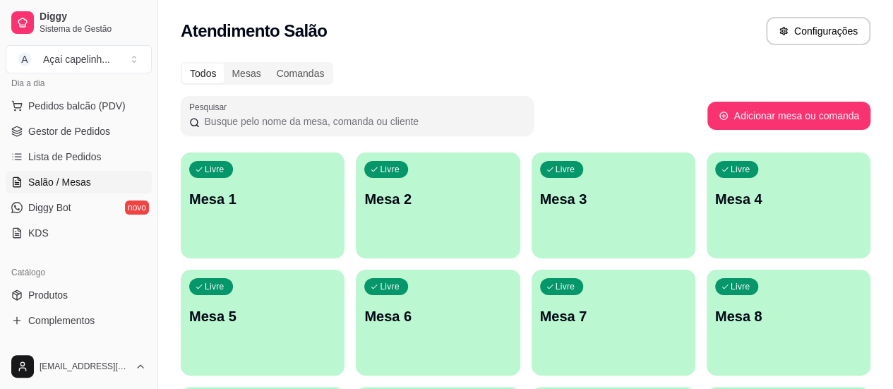
click at [573, 79] on div "Todos Mesas Comandas" at bounding box center [525, 73] width 689 height 23
click at [104, 152] on link "Lista de Pedidos" at bounding box center [79, 156] width 146 height 23
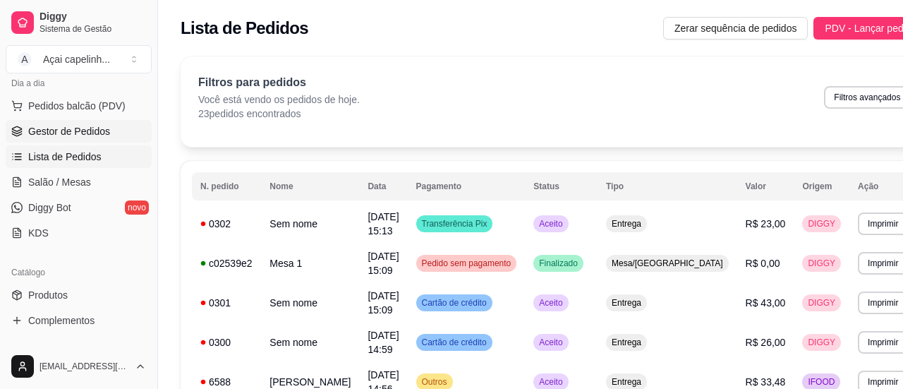
click at [104, 127] on span "Gestor de Pedidos" at bounding box center [69, 131] width 82 height 14
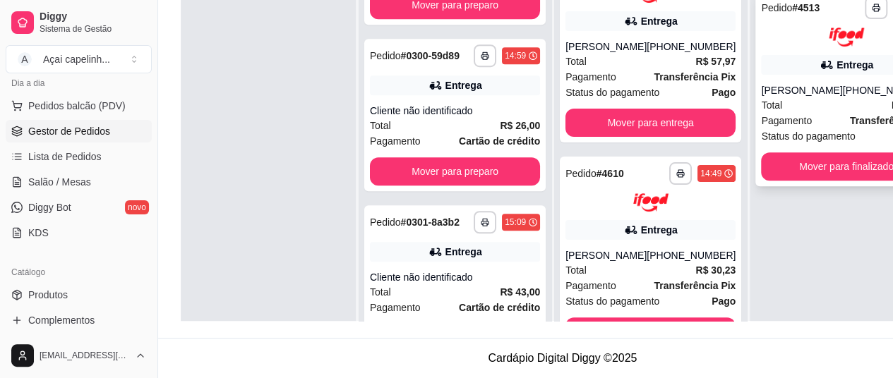
click at [761, 105] on div "Total R$ 43,34" at bounding box center [846, 105] width 170 height 16
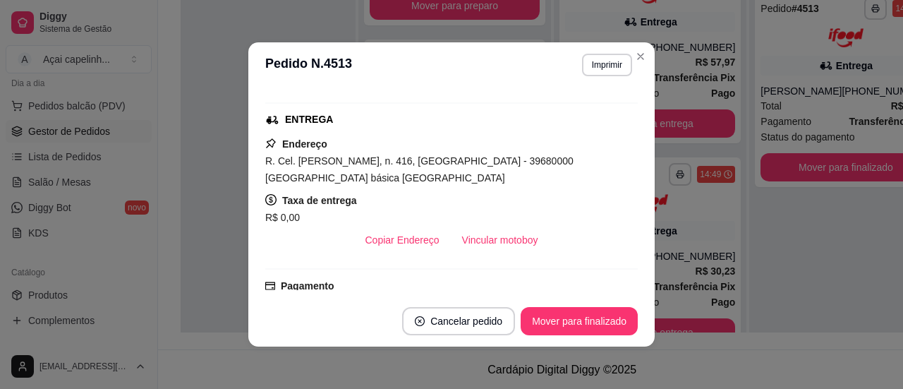
scroll to position [245, 0]
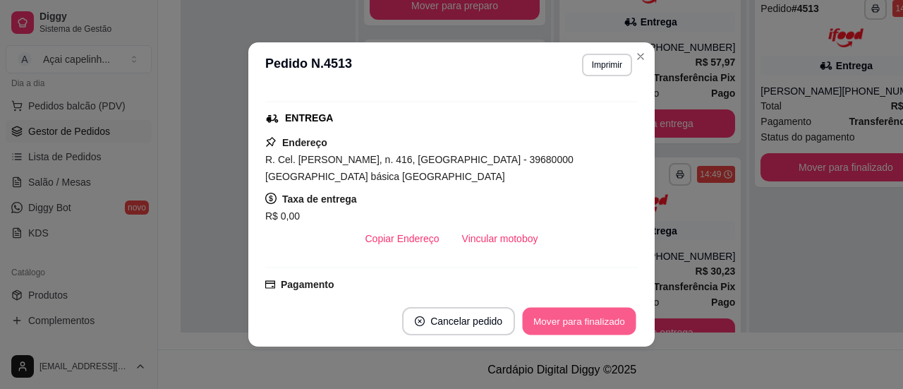
click at [562, 309] on button "Mover para finalizado" at bounding box center [580, 322] width 114 height 28
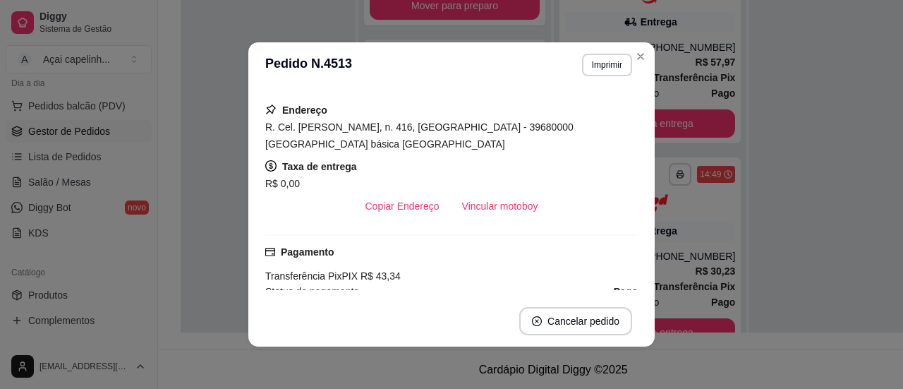
scroll to position [213, 0]
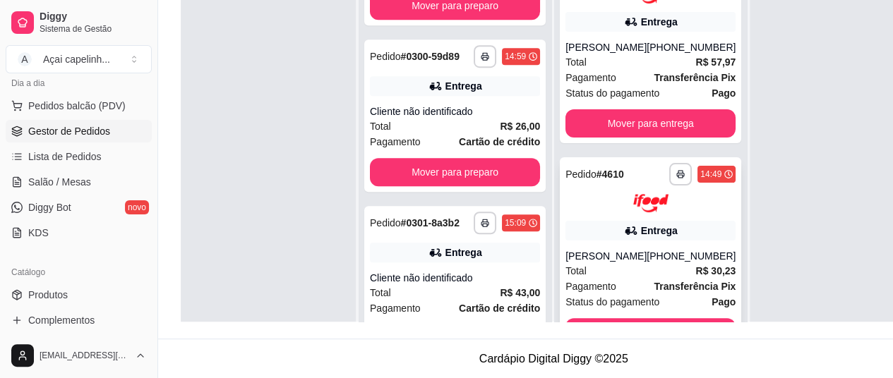
click at [620, 218] on div "**********" at bounding box center [650, 254] width 181 height 195
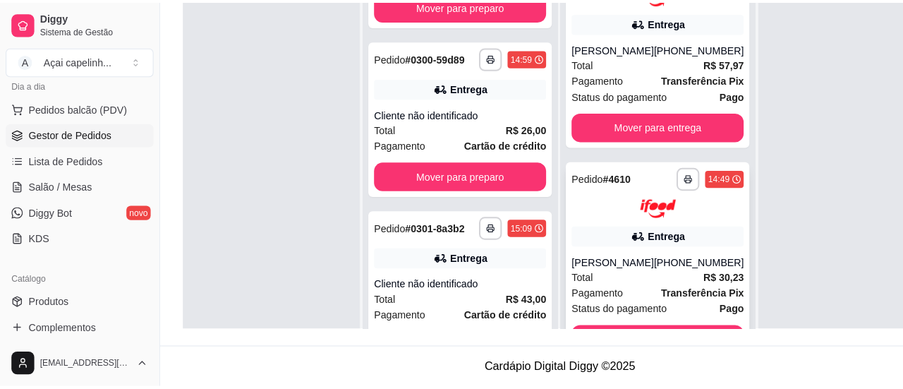
scroll to position [0, 0]
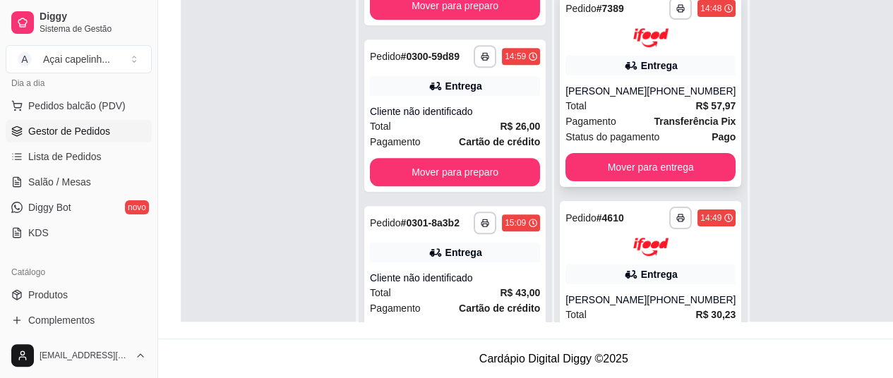
click at [641, 60] on div "Entrega" at bounding box center [659, 66] width 37 height 14
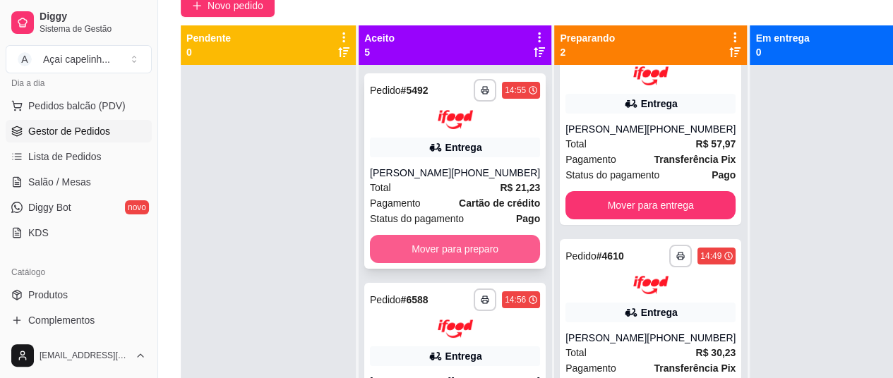
click at [428, 249] on button "Mover para preparo" at bounding box center [455, 249] width 170 height 28
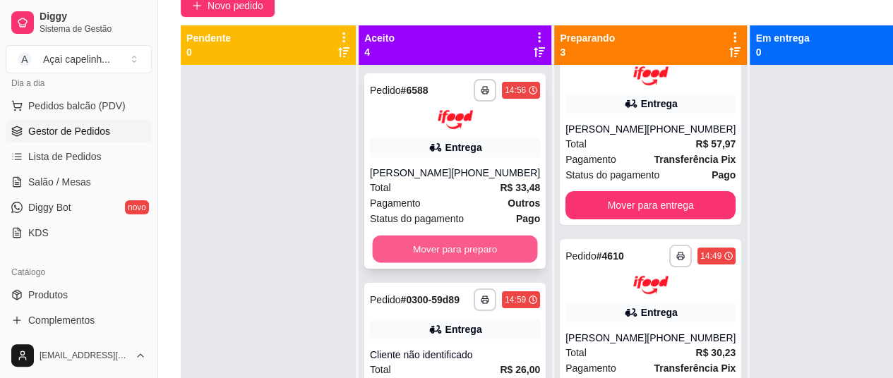
click at [435, 249] on button "Mover para preparo" at bounding box center [455, 249] width 165 height 28
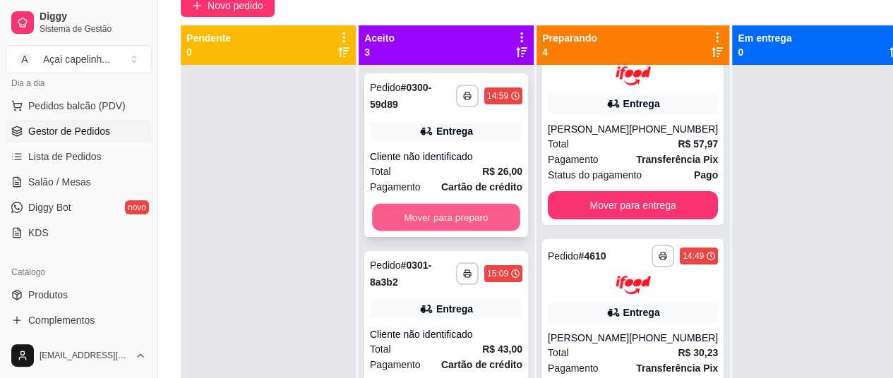
click at [452, 214] on button "Mover para preparo" at bounding box center [446, 218] width 148 height 28
click at [452, 214] on button "Mover para preparo" at bounding box center [446, 217] width 152 height 28
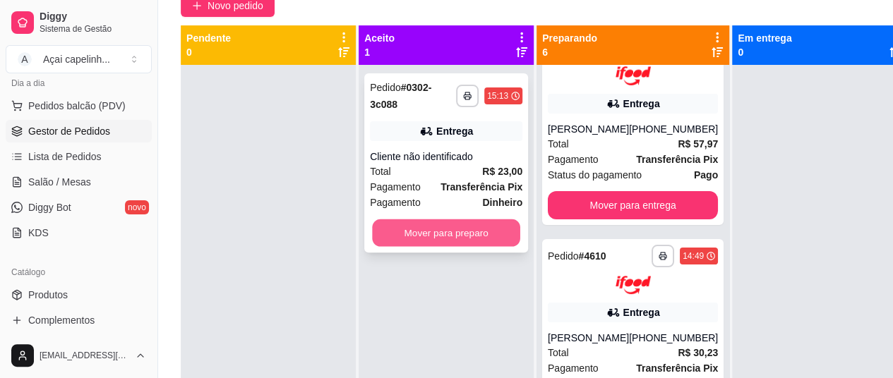
click at [442, 233] on button "Mover para preparo" at bounding box center [446, 233] width 148 height 28
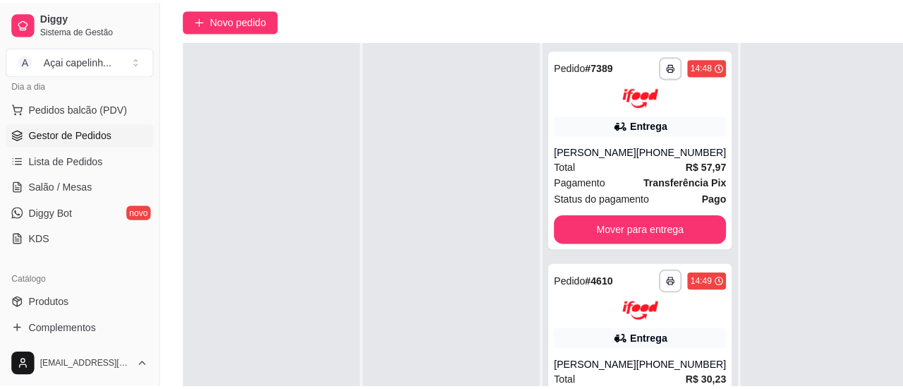
scroll to position [121, 0]
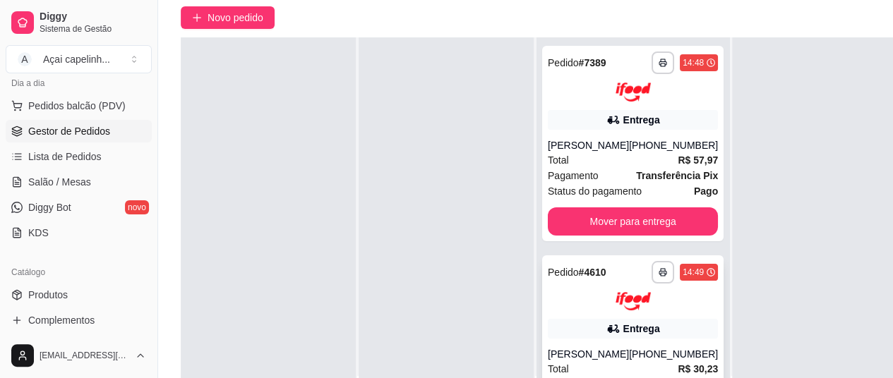
click at [608, 266] on div "**********" at bounding box center [633, 272] width 170 height 23
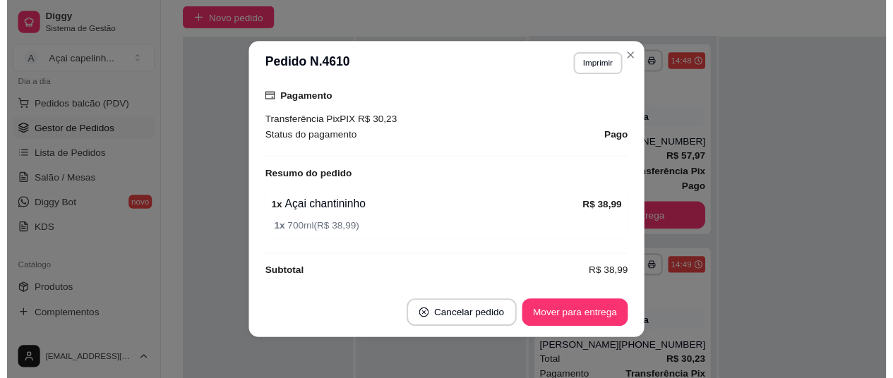
scroll to position [415, 0]
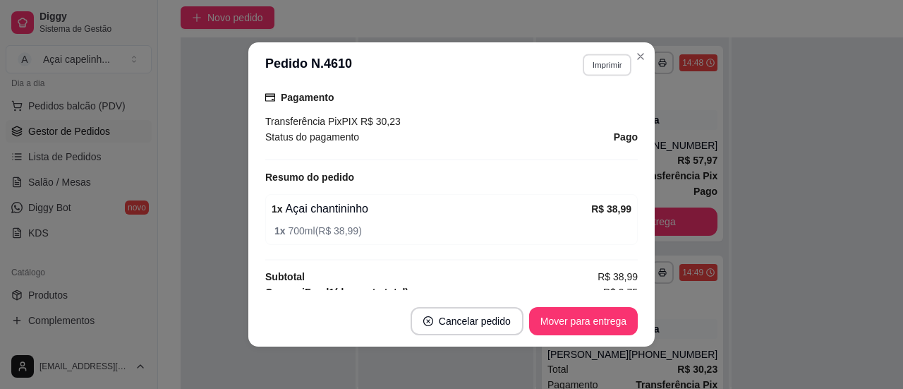
click at [621, 67] on button "Imprimir" at bounding box center [607, 65] width 49 height 22
click at [639, 61] on icon "Close" at bounding box center [640, 56] width 11 height 11
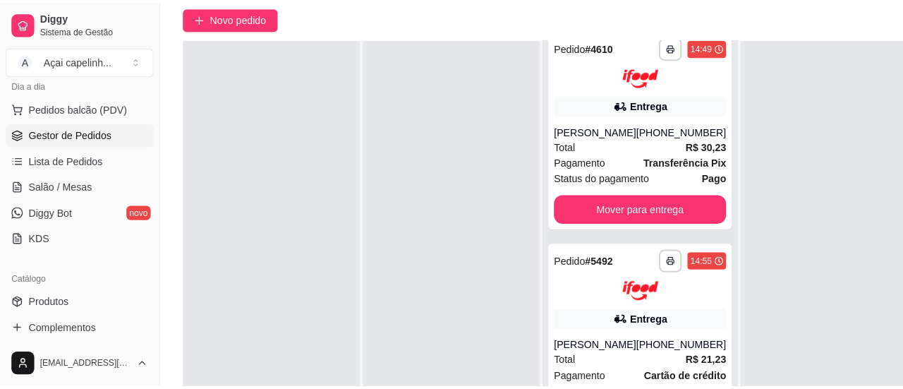
scroll to position [260, 0]
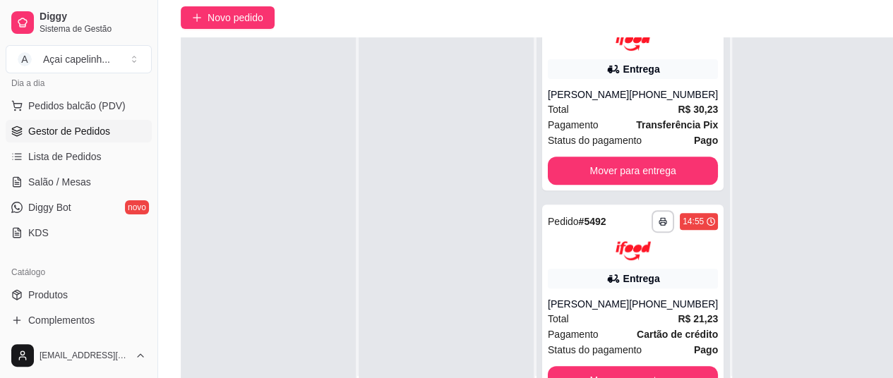
click at [574, 239] on div "**********" at bounding box center [633, 235] width 170 height 50
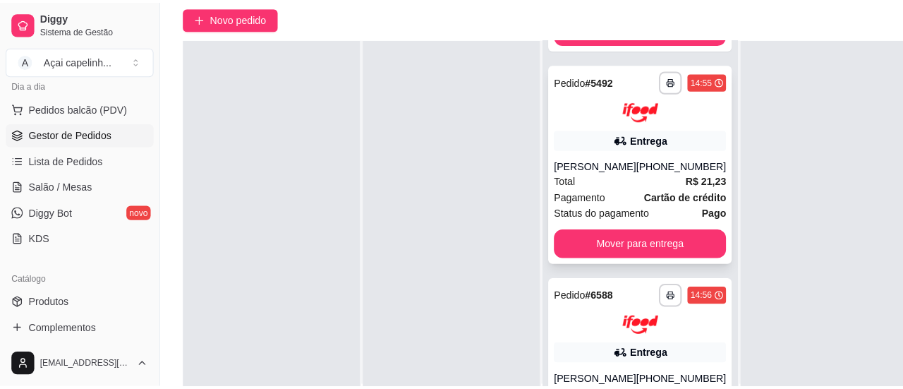
scroll to position [433, 0]
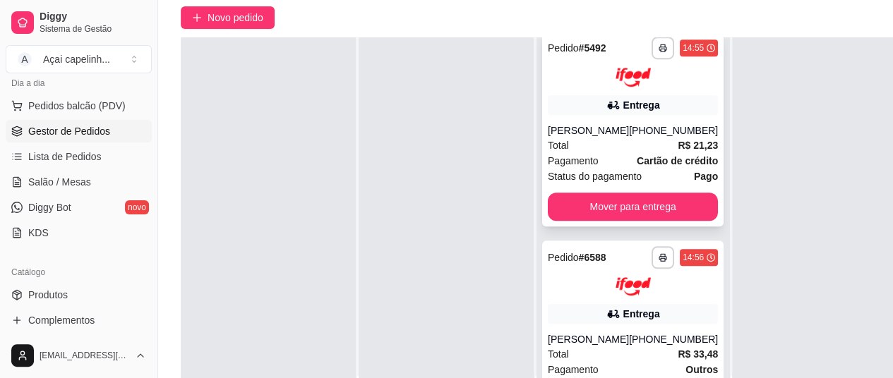
click at [588, 307] on div "Entrega" at bounding box center [633, 314] width 170 height 20
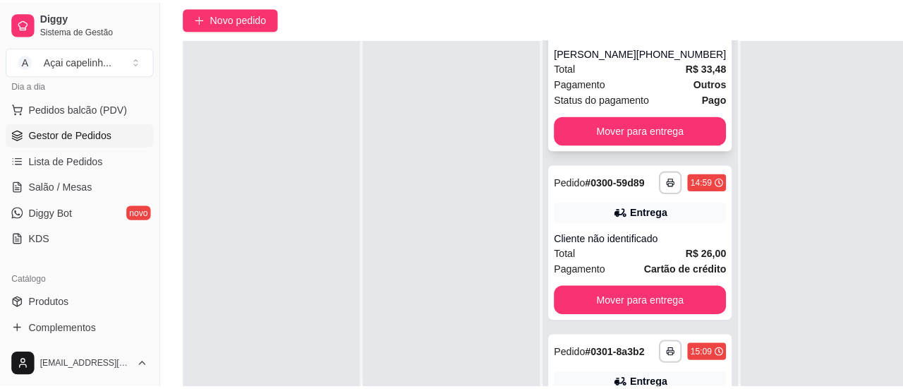
scroll to position [730, 0]
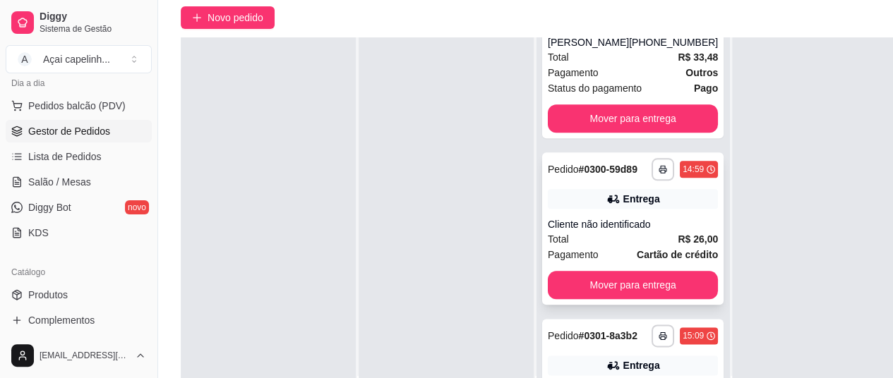
click at [608, 247] on div "Total R$ 26,00" at bounding box center [633, 239] width 170 height 16
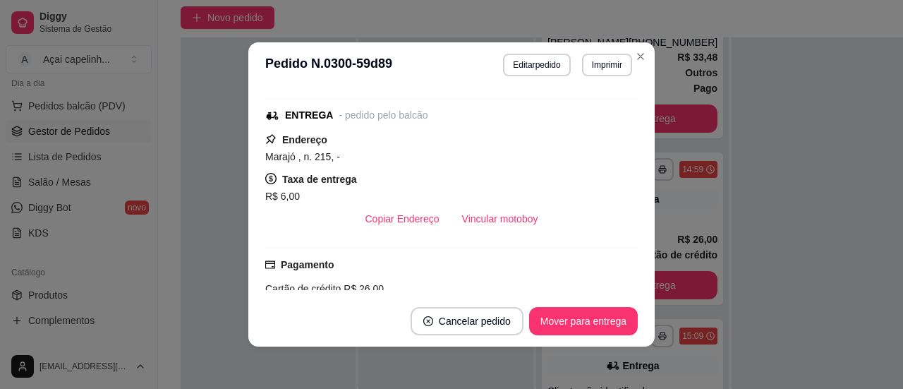
scroll to position [344, 0]
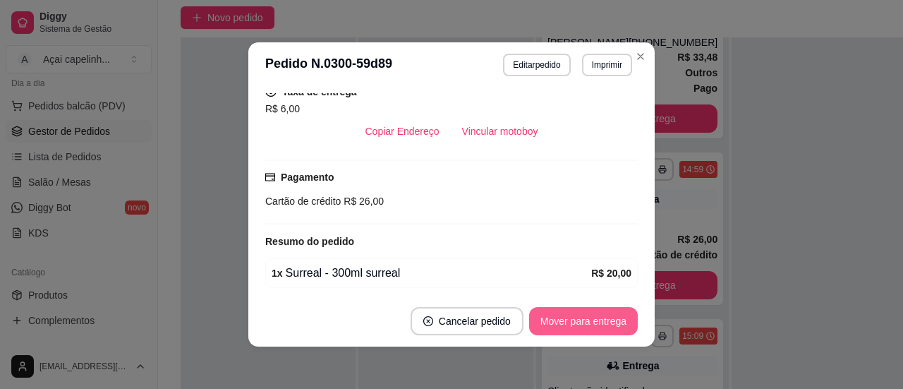
click at [578, 324] on button "Mover para entrega" at bounding box center [583, 321] width 109 height 28
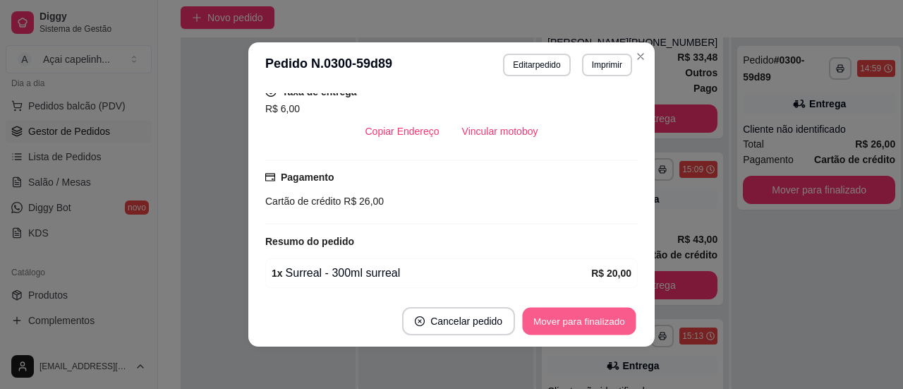
click at [578, 324] on button "Mover para finalizado" at bounding box center [580, 322] width 114 height 28
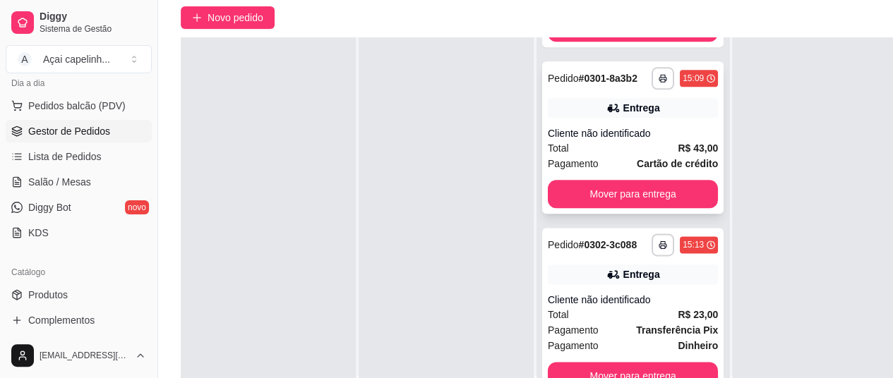
scroll to position [226, 0]
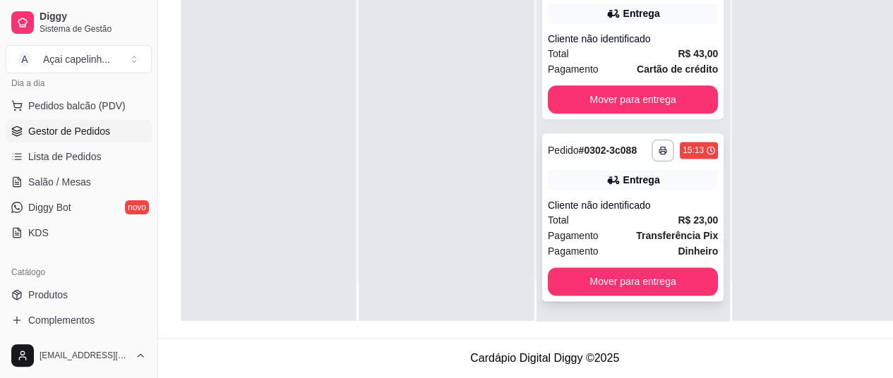
click at [605, 203] on div "Cliente não identificado" at bounding box center [633, 205] width 170 height 14
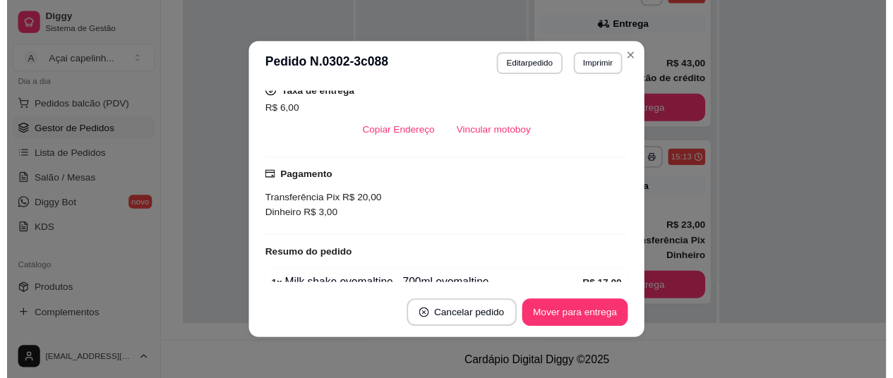
scroll to position [360, 0]
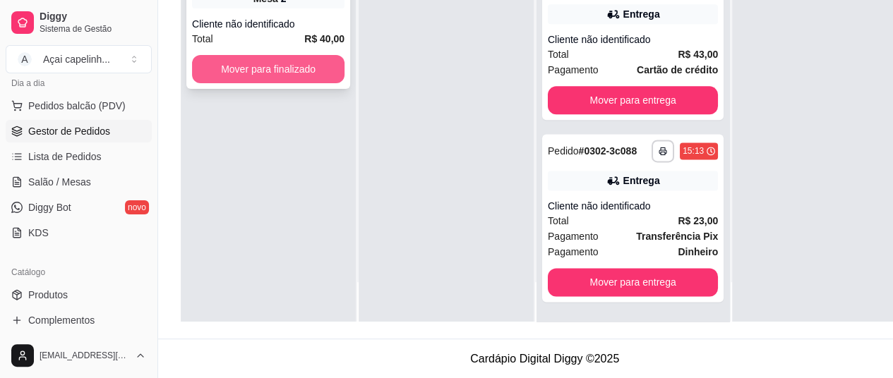
click at [264, 83] on button "Mover para finalizado" at bounding box center [268, 69] width 152 height 28
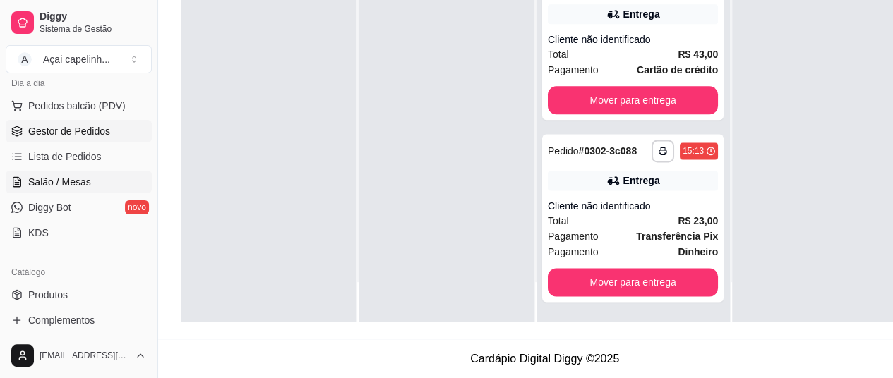
click at [90, 177] on link "Salão / Mesas" at bounding box center [79, 182] width 146 height 23
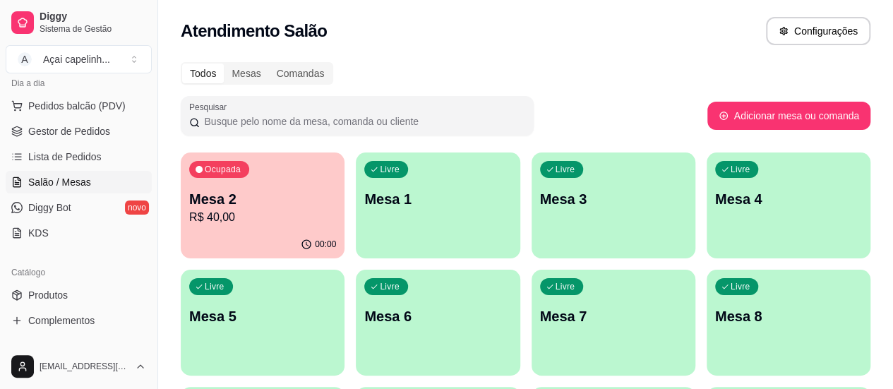
click at [231, 212] on p "R$ 40,00" at bounding box center [262, 217] width 147 height 17
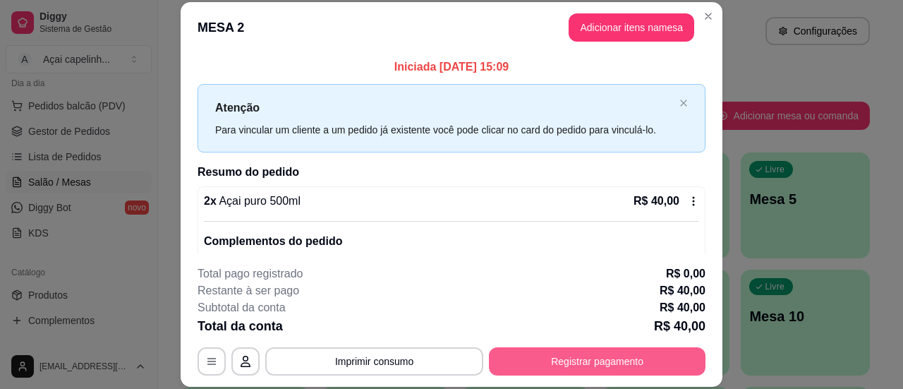
click at [578, 368] on button "Registrar pagamento" at bounding box center [597, 361] width 217 height 28
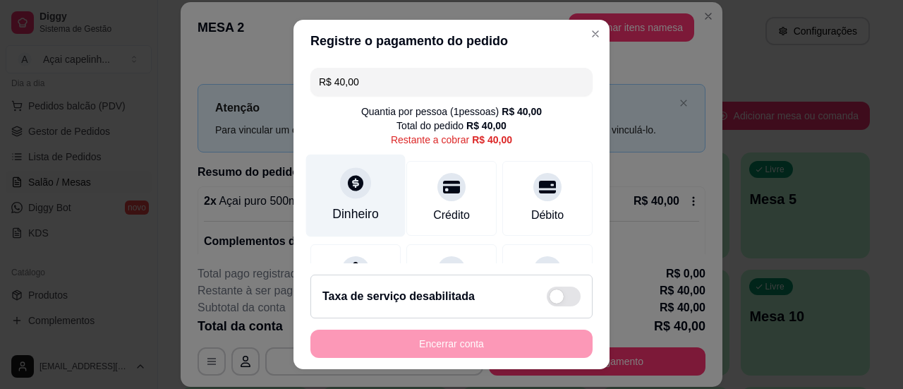
click at [330, 182] on div "Dinheiro" at bounding box center [355, 195] width 99 height 83
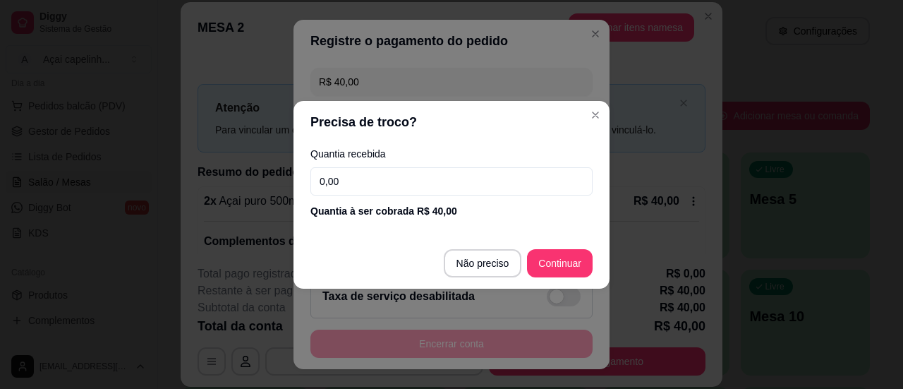
click at [422, 179] on input "0,00" at bounding box center [451, 181] width 282 height 28
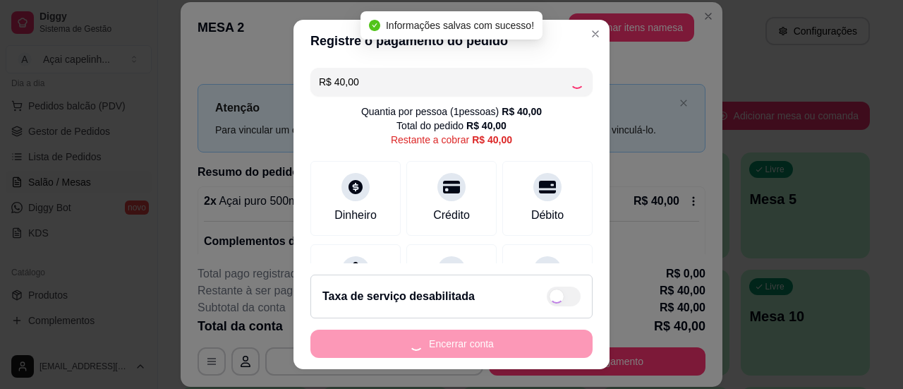
type input "R$ 0,00"
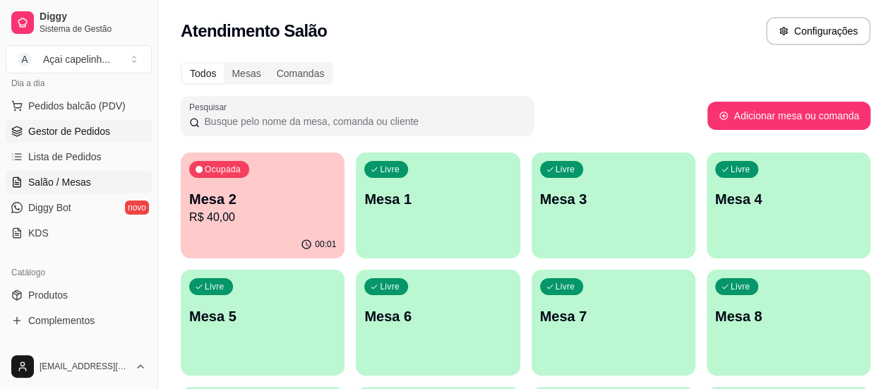
click at [92, 131] on span "Gestor de Pedidos" at bounding box center [69, 131] width 82 height 14
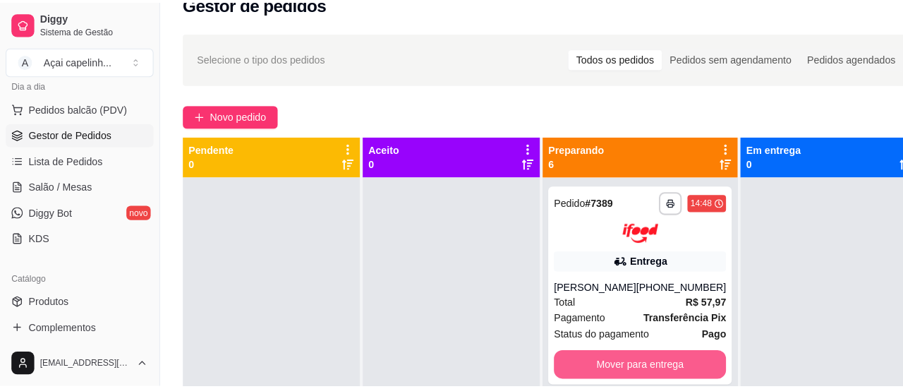
scroll to position [25, 0]
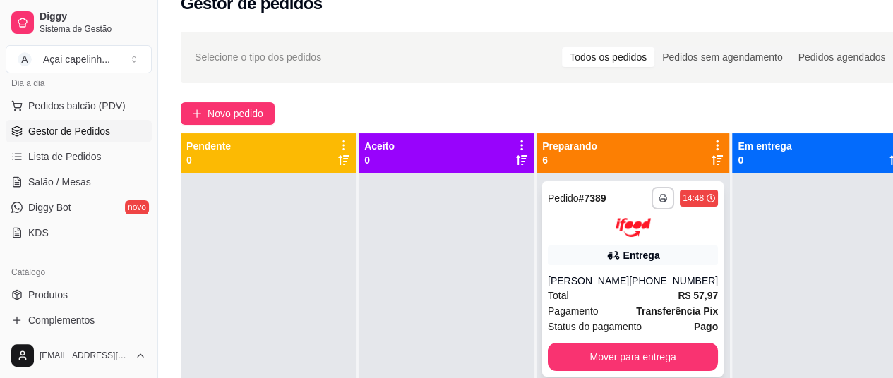
click at [642, 255] on div "Entrega" at bounding box center [641, 255] width 37 height 14
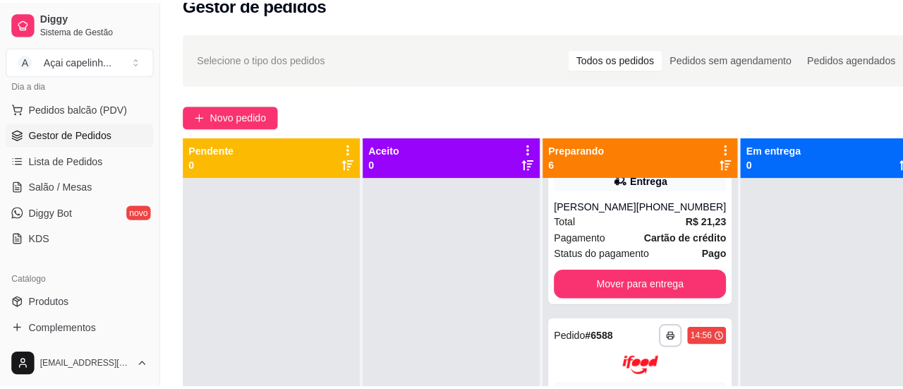
scroll to position [497, 0]
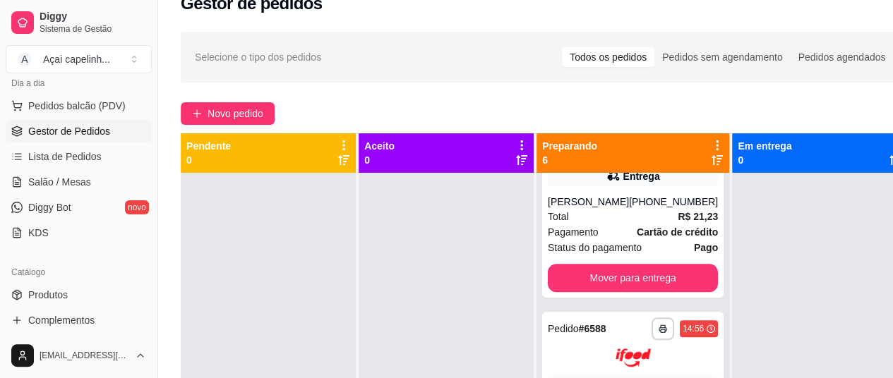
click at [603, 220] on div "Total R$ 21,23" at bounding box center [633, 217] width 170 height 16
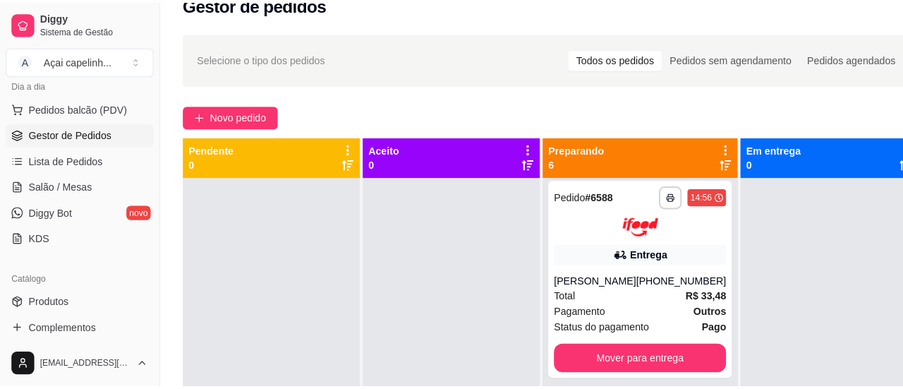
scroll to position [653, 0]
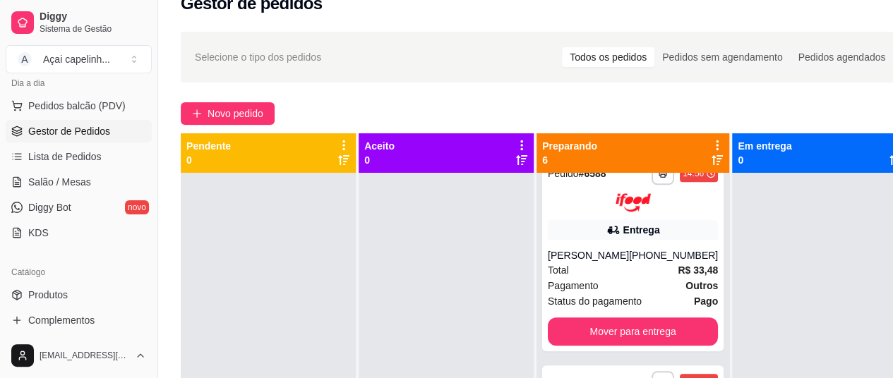
click at [625, 263] on div "Total R$ 33,48" at bounding box center [633, 270] width 170 height 16
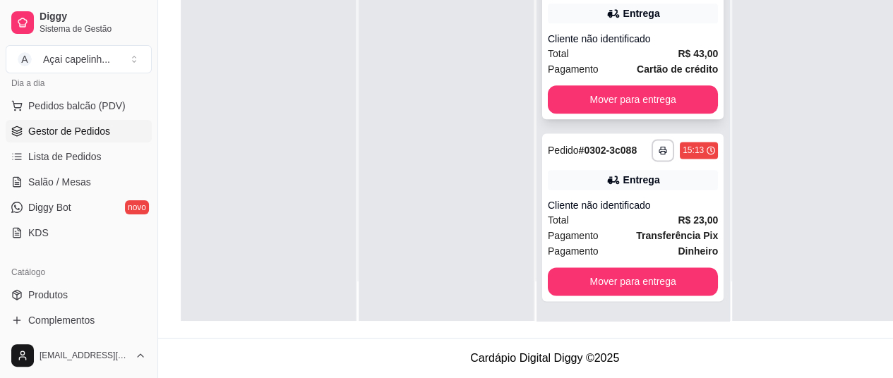
scroll to position [226, 0]
click at [607, 228] on div "Pagamento Transferência Pix" at bounding box center [633, 236] width 170 height 16
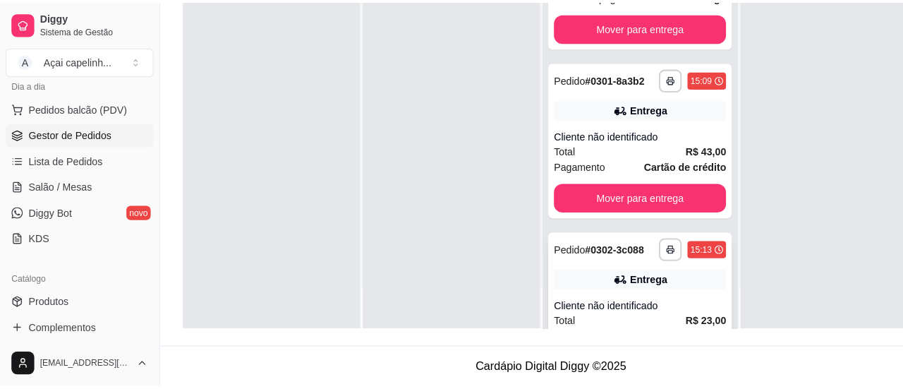
scroll to position [726, 0]
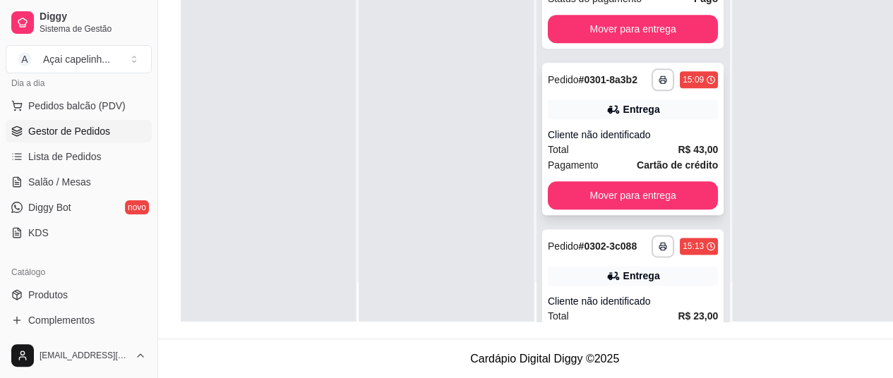
click at [622, 123] on div "**********" at bounding box center [632, 139] width 181 height 152
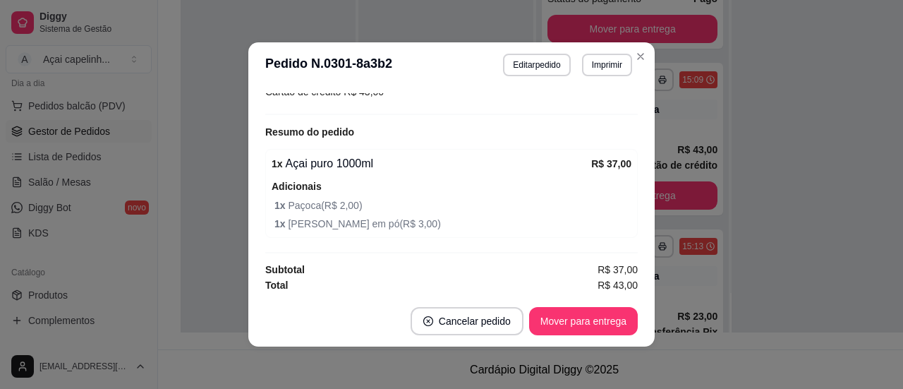
scroll to position [3, 0]
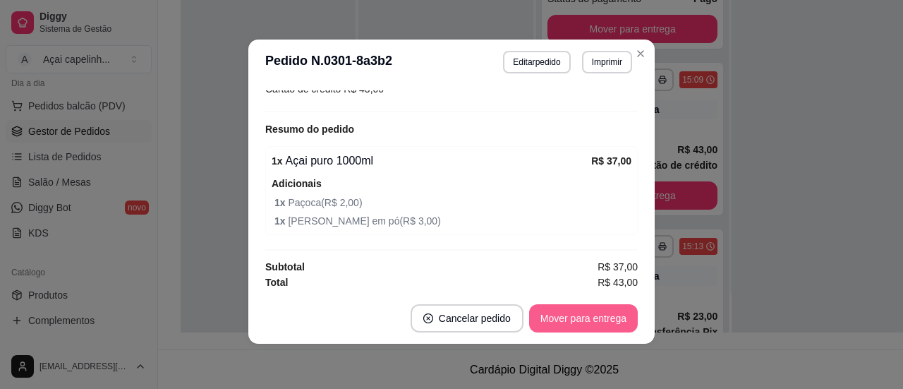
click at [588, 320] on button "Mover para entrega" at bounding box center [583, 318] width 109 height 28
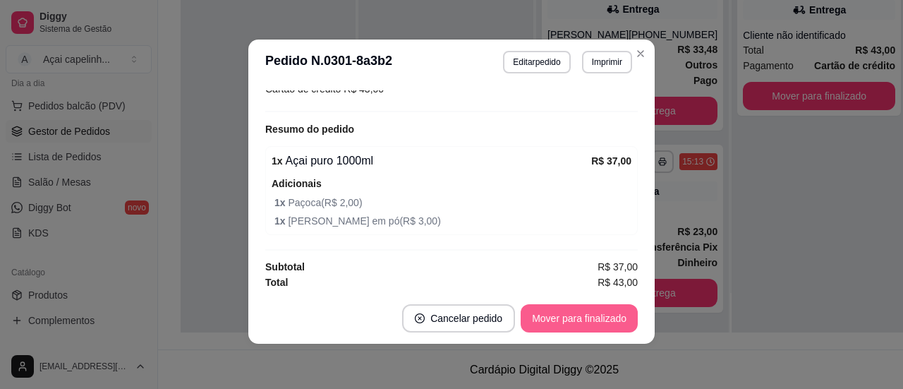
scroll to position [40, 0]
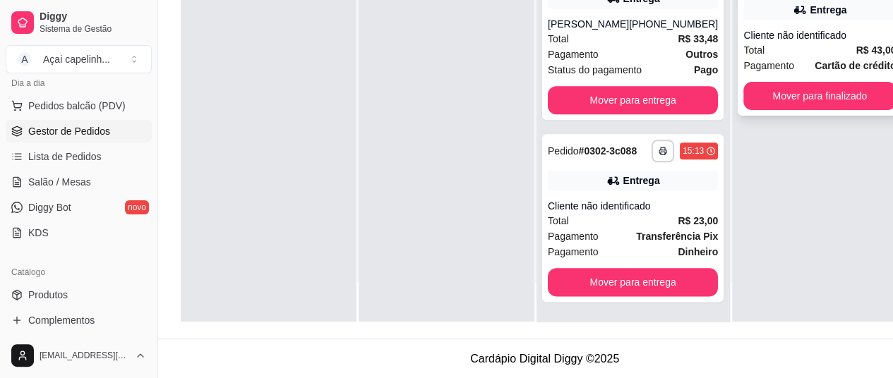
click at [804, 25] on div "**********" at bounding box center [819, 34] width 164 height 164
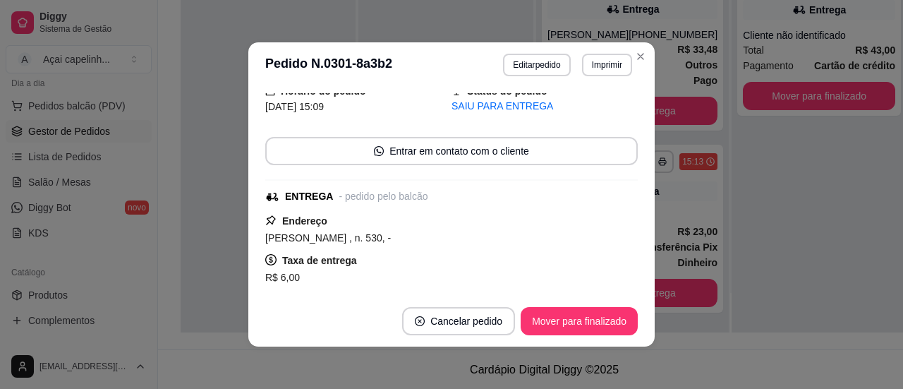
scroll to position [120, 0]
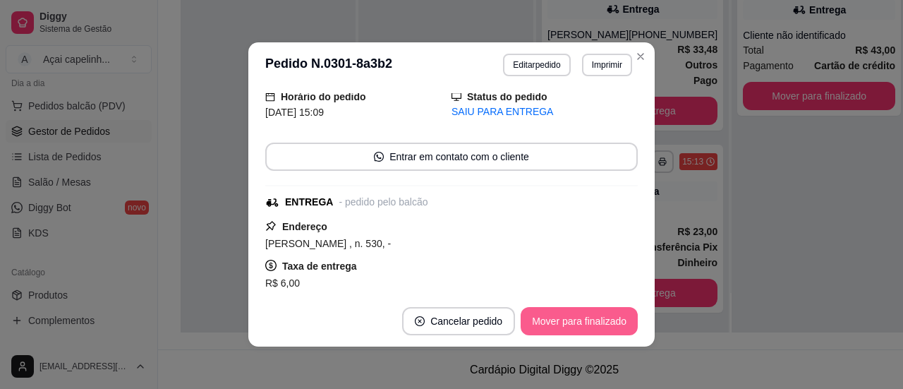
click at [574, 321] on button "Mover para finalizado" at bounding box center [579, 321] width 117 height 28
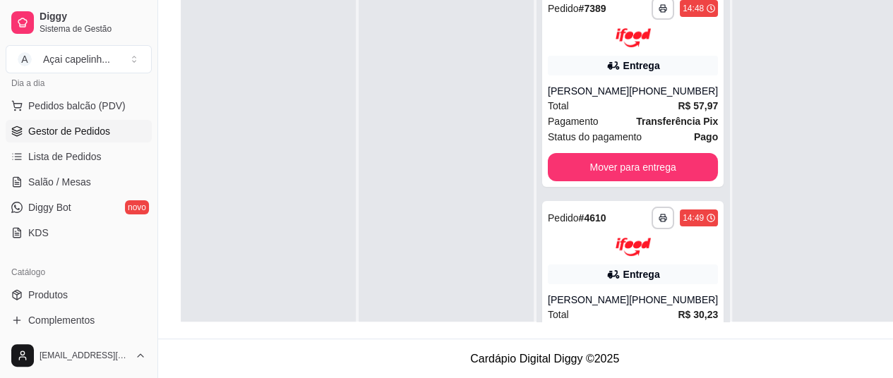
scroll to position [0, 0]
